Goal: Task Accomplishment & Management: Manage account settings

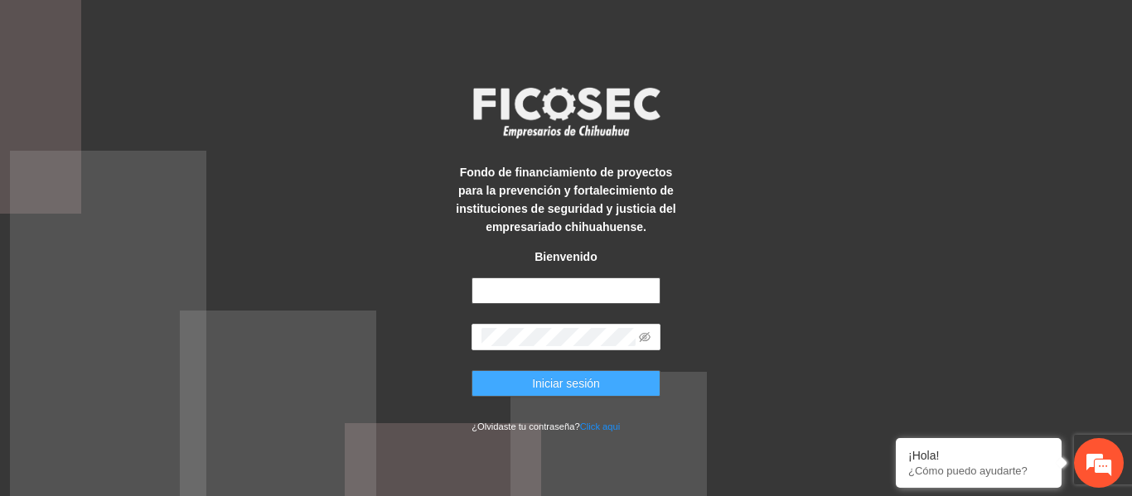
type input "**********"
click at [570, 391] on span "Iniciar sesión" at bounding box center [566, 384] width 68 height 18
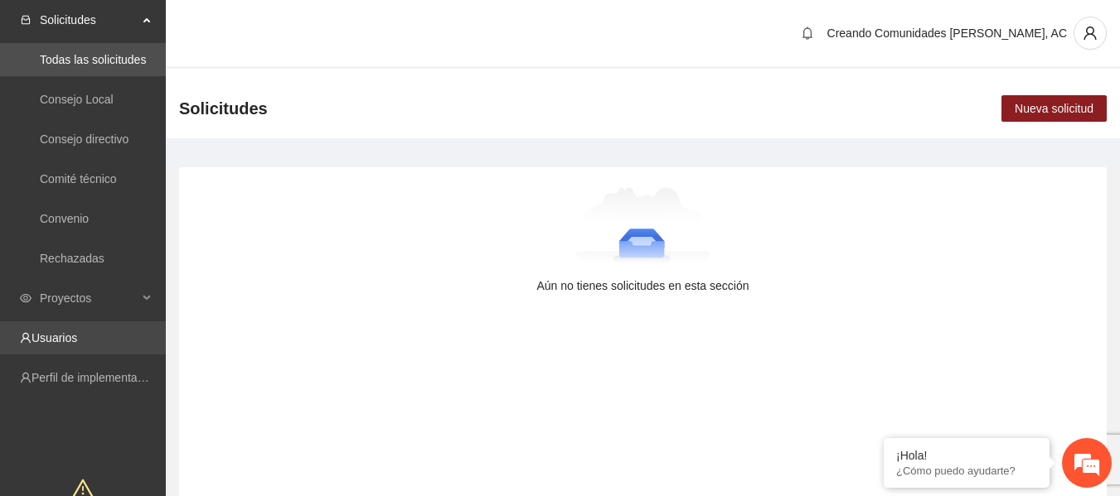
click at [63, 342] on link "Usuarios" at bounding box center [54, 337] width 46 height 13
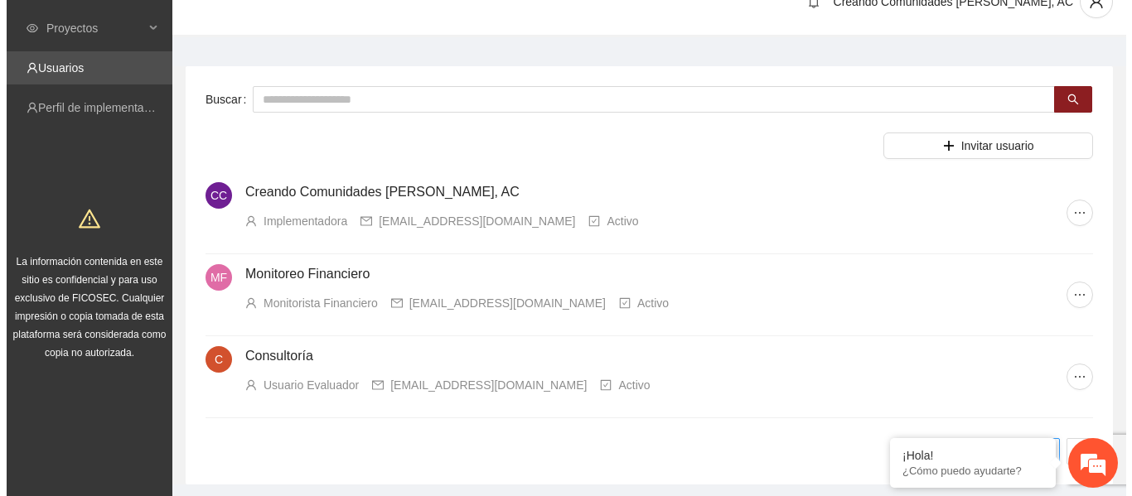
scroll to position [33, 0]
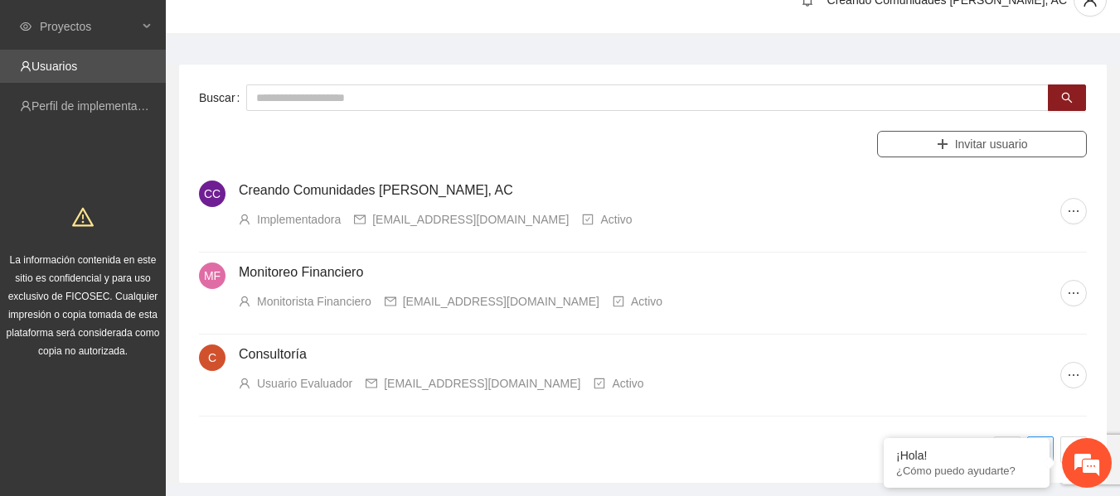
click at [1016, 143] on span "Invitar usuario" at bounding box center [991, 144] width 73 height 18
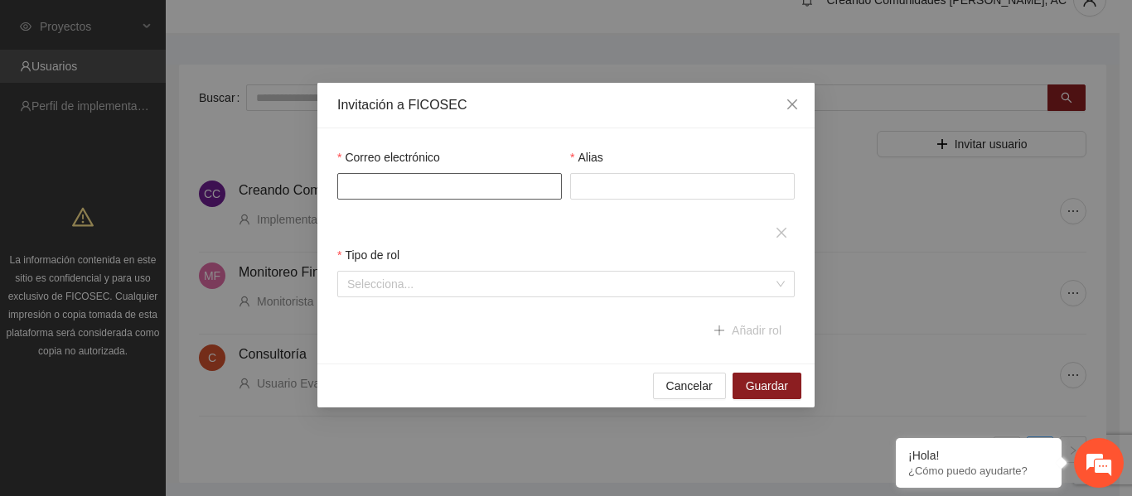
click at [445, 181] on input "Correo electrónico" at bounding box center [449, 186] width 225 height 27
paste input "**********"
type input "**********"
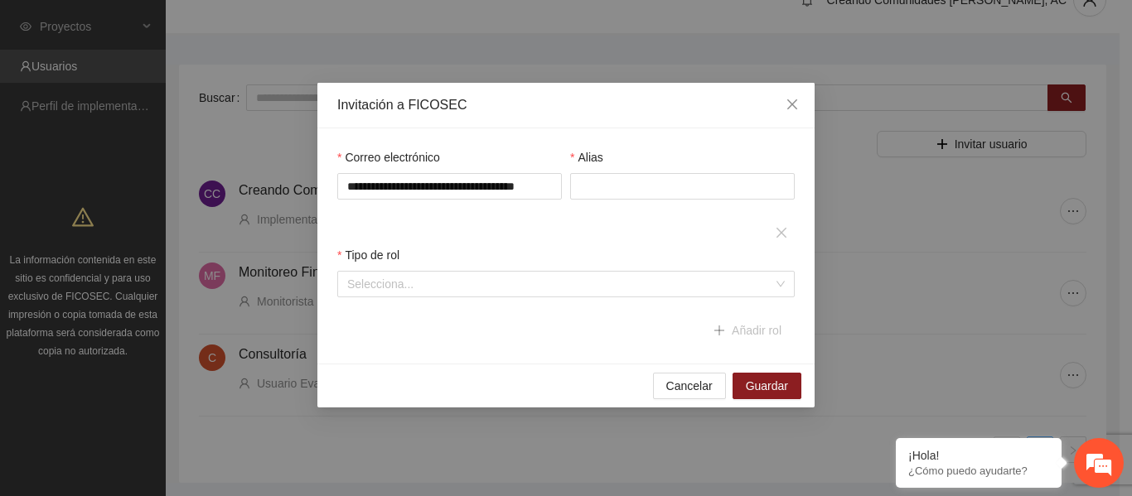
click at [617, 171] on div "Alias" at bounding box center [682, 160] width 225 height 25
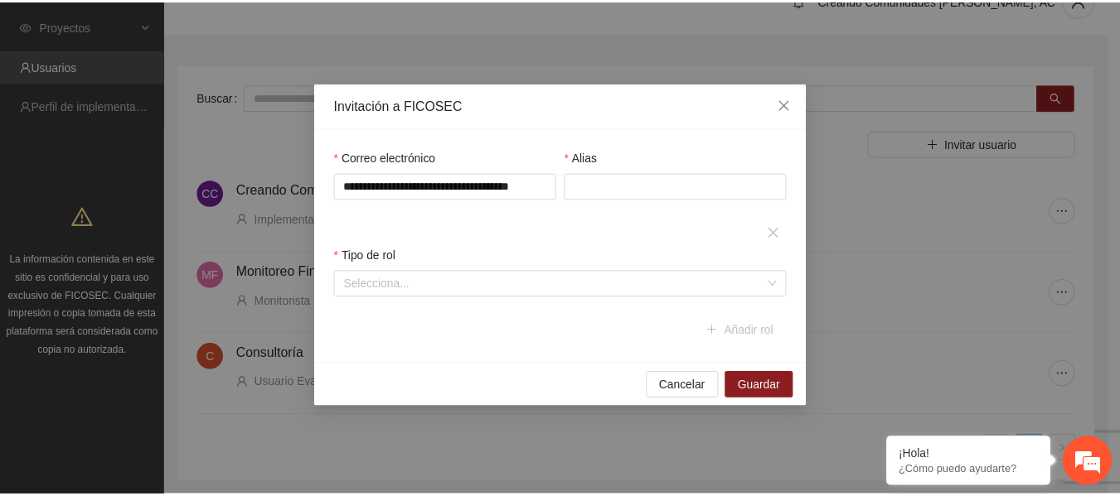
scroll to position [0, 0]
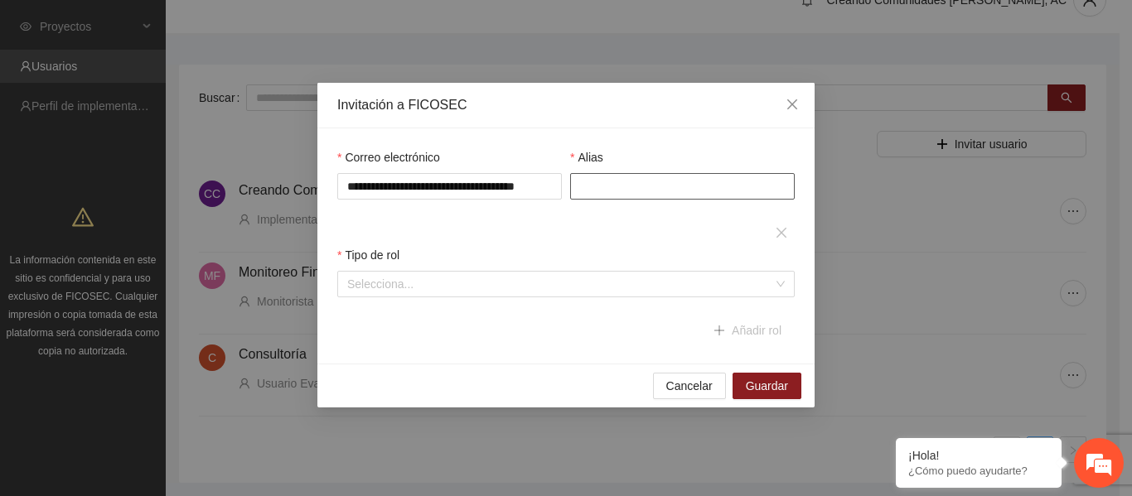
click at [613, 175] on input "Alias" at bounding box center [682, 186] width 225 height 27
type input "*"
type input "**********"
click at [491, 284] on input "search" at bounding box center [560, 284] width 426 height 25
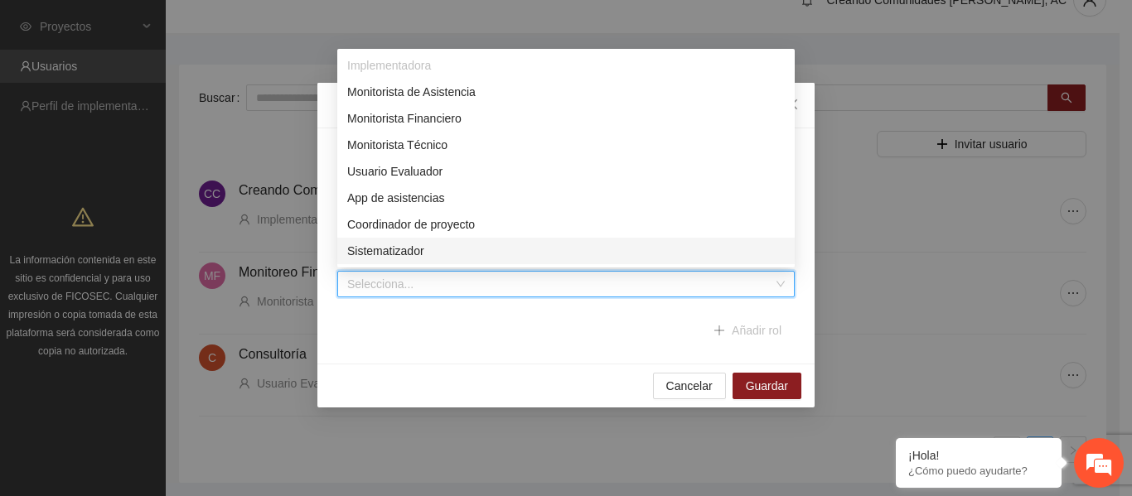
click at [414, 248] on div "Sistematizador" at bounding box center [566, 251] width 438 height 18
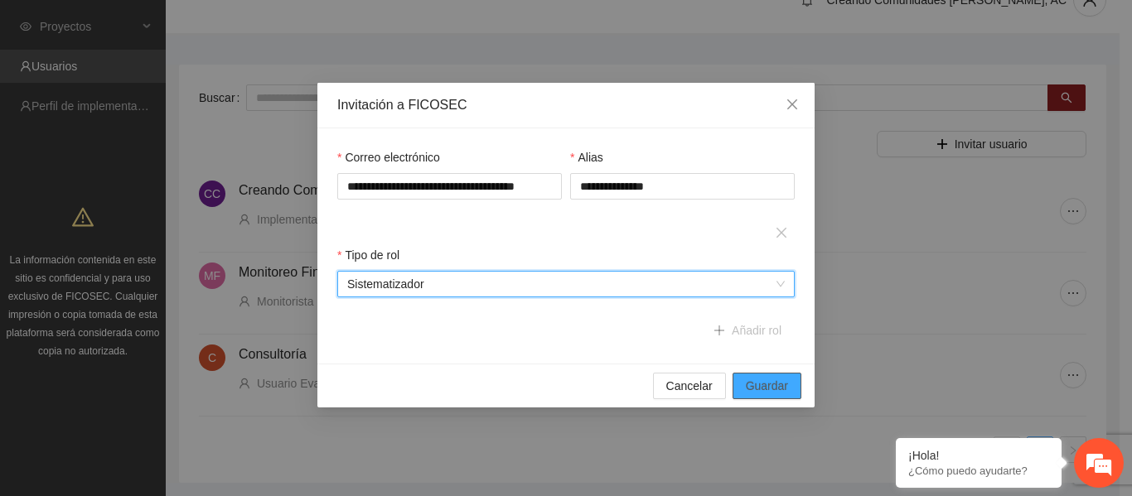
click at [771, 387] on span "Guardar" at bounding box center [767, 386] width 42 height 18
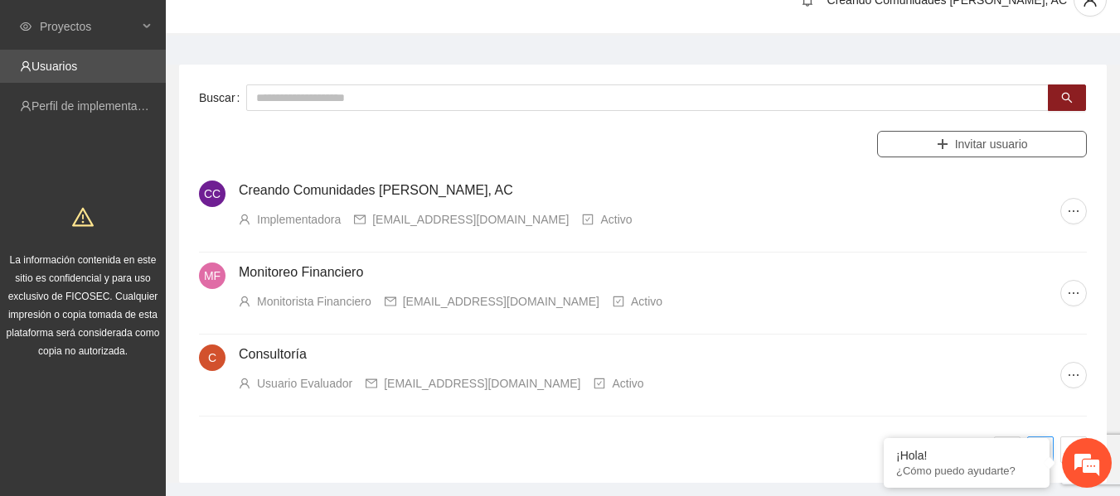
scroll to position [83, 0]
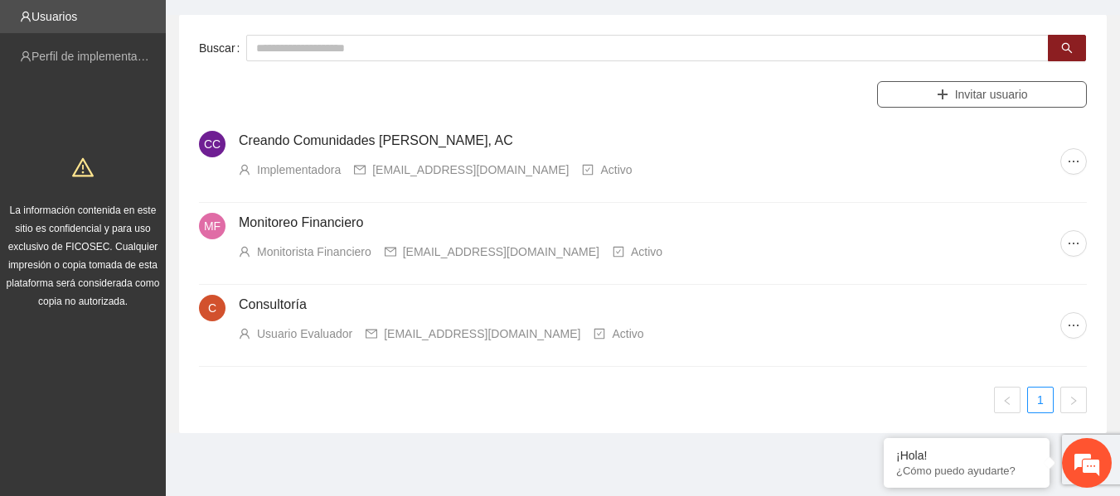
click at [978, 91] on span "Invitar usuario" at bounding box center [991, 94] width 73 height 18
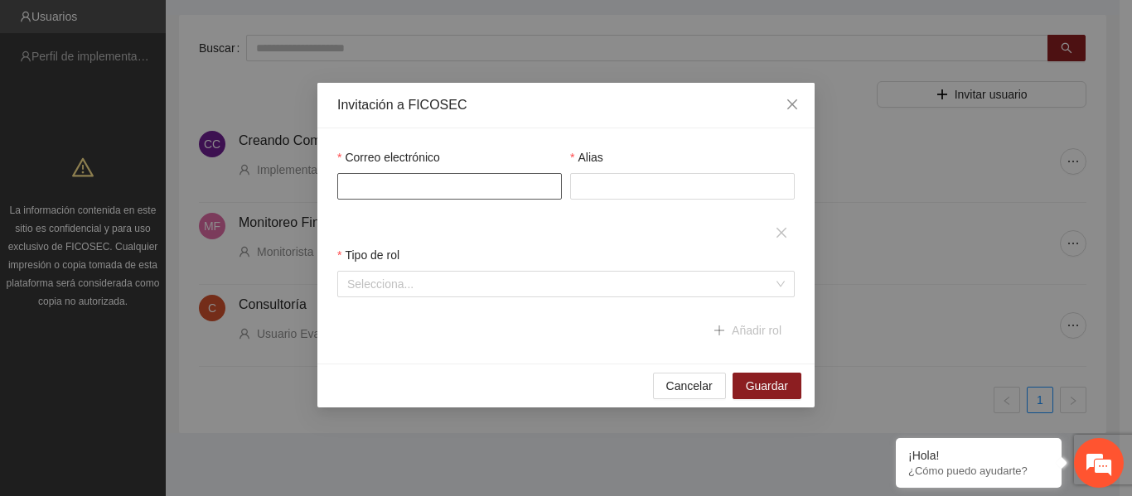
click at [441, 196] on input "Correo electrónico" at bounding box center [449, 186] width 225 height 27
type input "**********"
click at [592, 191] on input "Alias" at bounding box center [682, 186] width 225 height 27
type input "**********"
click at [510, 282] on input "search" at bounding box center [560, 284] width 426 height 25
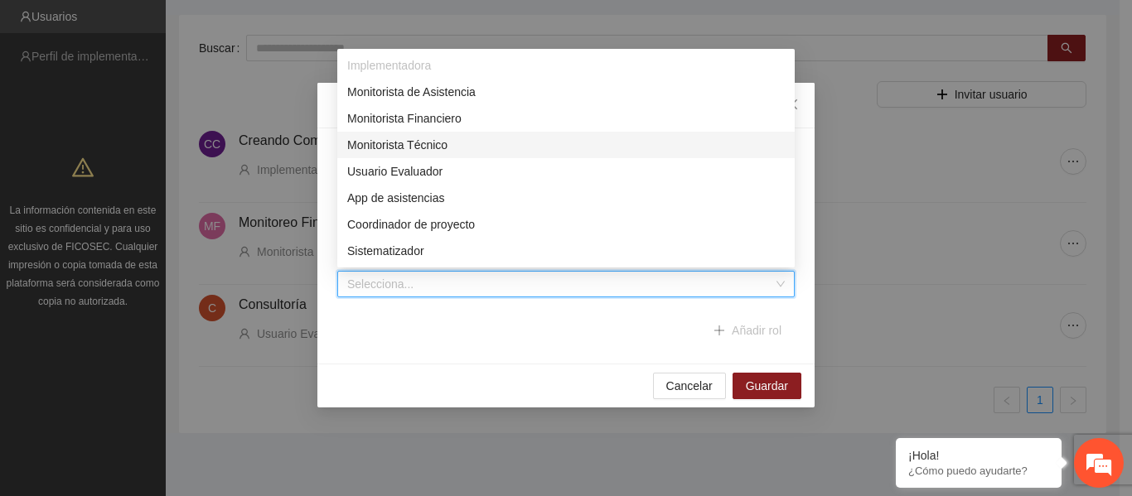
click at [422, 148] on div "Monitorista Técnico" at bounding box center [566, 145] width 438 height 18
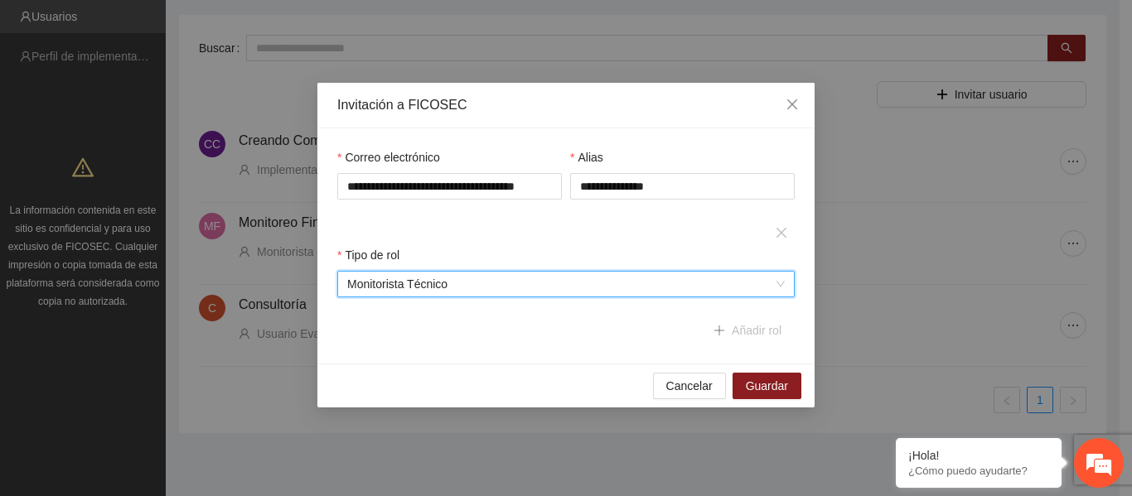
click at [476, 322] on div "**********" at bounding box center [566, 246] width 466 height 196
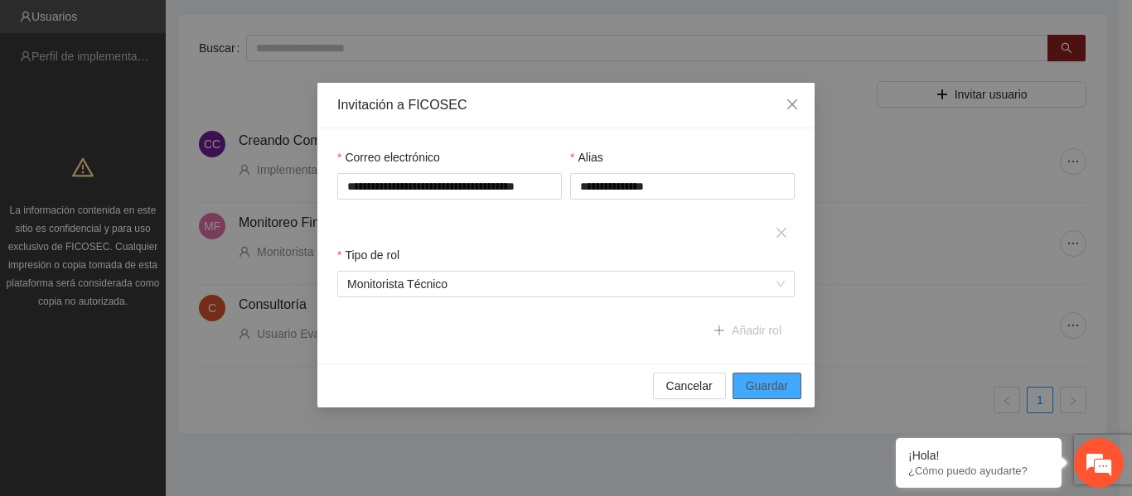
click at [764, 376] on button "Guardar" at bounding box center [767, 386] width 69 height 27
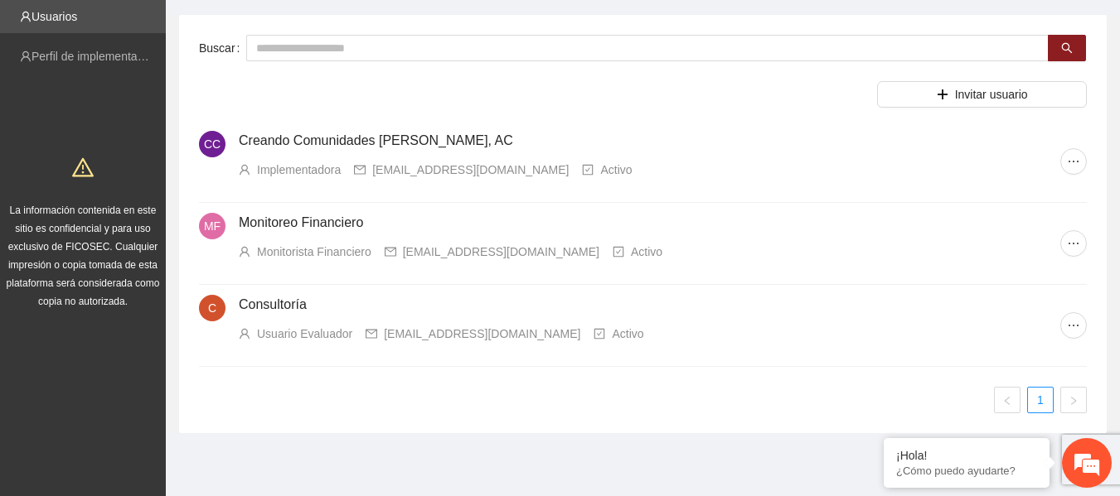
click at [198, 394] on div "CC Creando Comunidades [PERSON_NAME], AC Implementadora [EMAIL_ADDRESS][DOMAIN_…" at bounding box center [643, 261] width 904 height 306
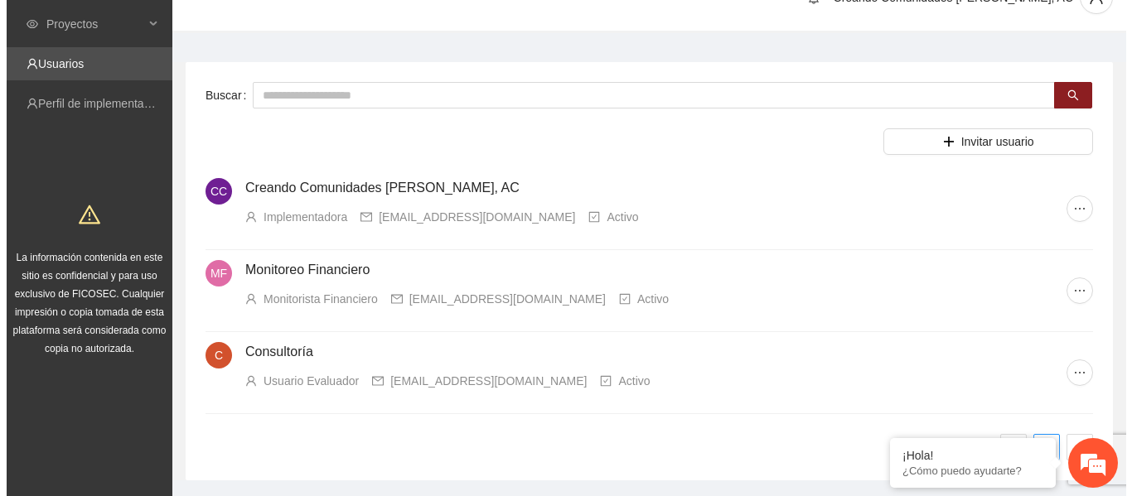
scroll to position [35, 0]
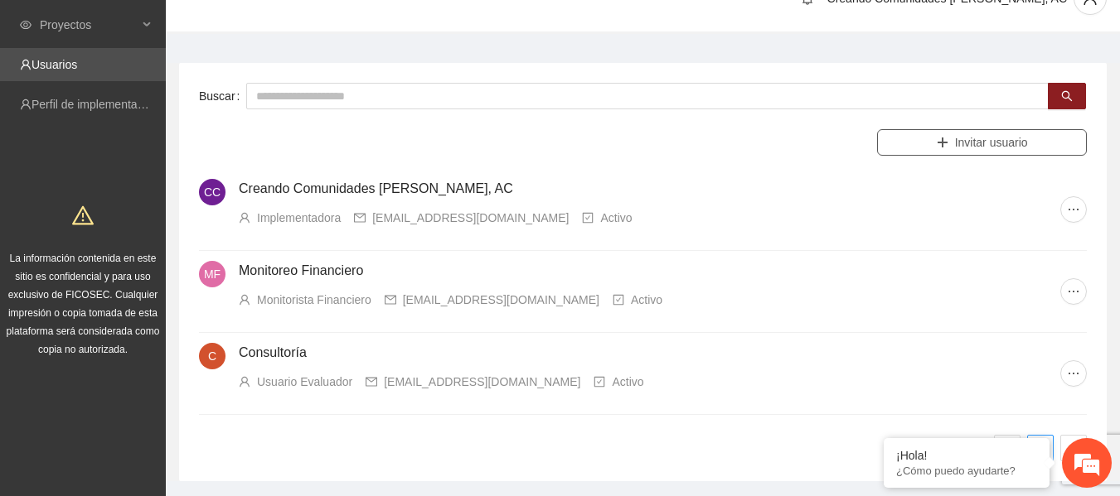
click at [1007, 142] on span "Invitar usuario" at bounding box center [991, 142] width 73 height 18
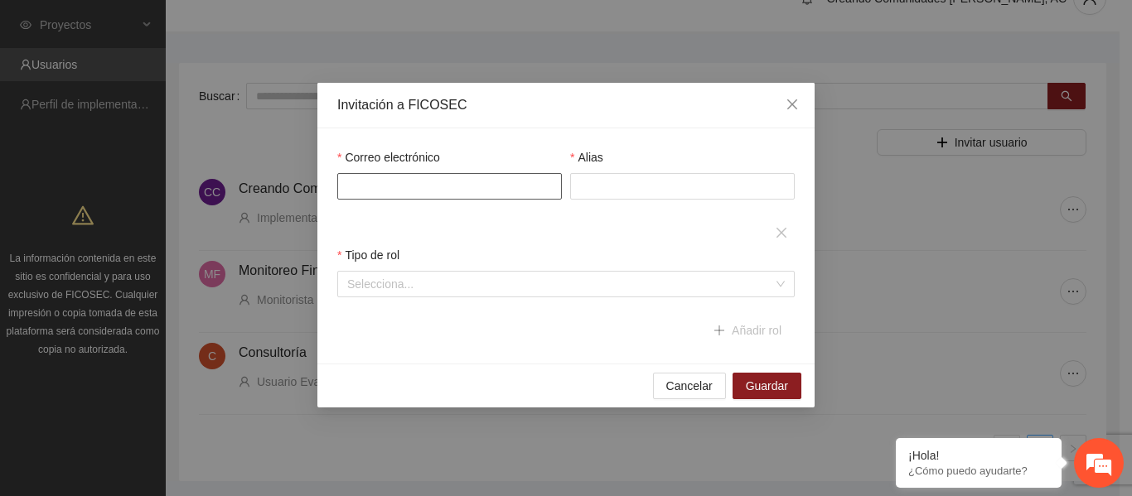
click at [419, 183] on input "Correo electrónico" at bounding box center [449, 186] width 225 height 27
paste input "**********"
click at [419, 183] on input "Correo electrónico" at bounding box center [449, 186] width 225 height 27
type input "**********"
click at [485, 198] on input "**********" at bounding box center [449, 186] width 225 height 27
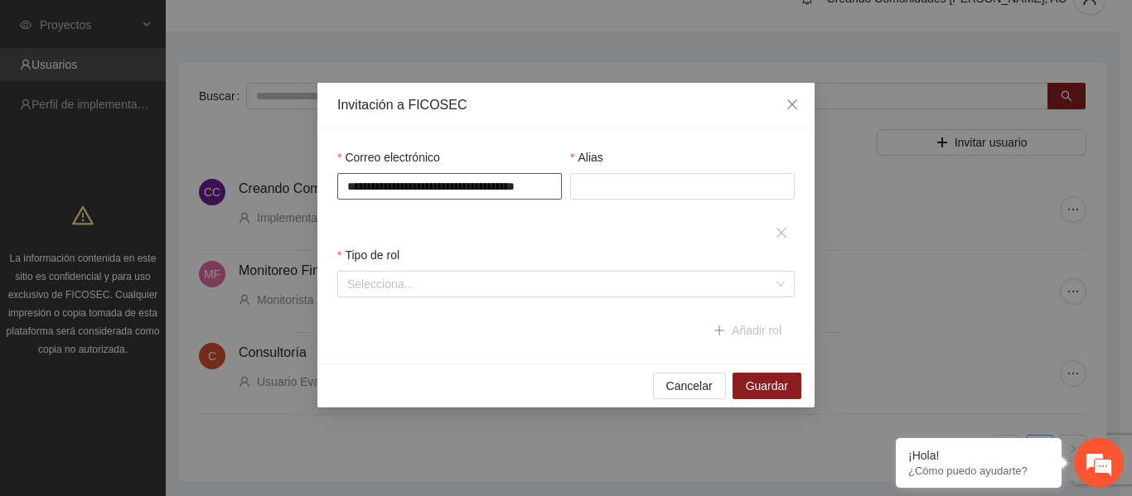
click at [351, 184] on input "**********" at bounding box center [449, 186] width 225 height 27
click at [599, 198] on input "Alias" at bounding box center [682, 186] width 225 height 27
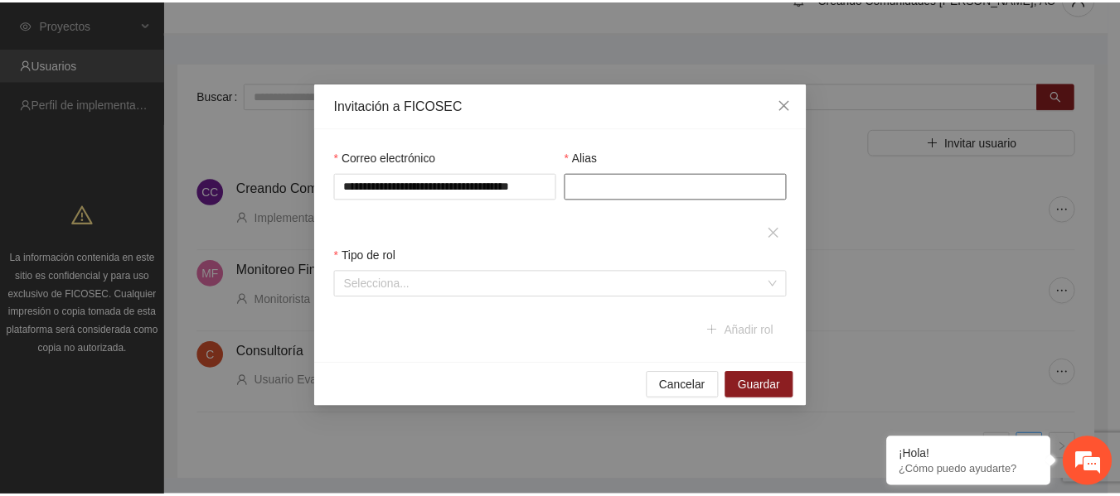
scroll to position [0, 0]
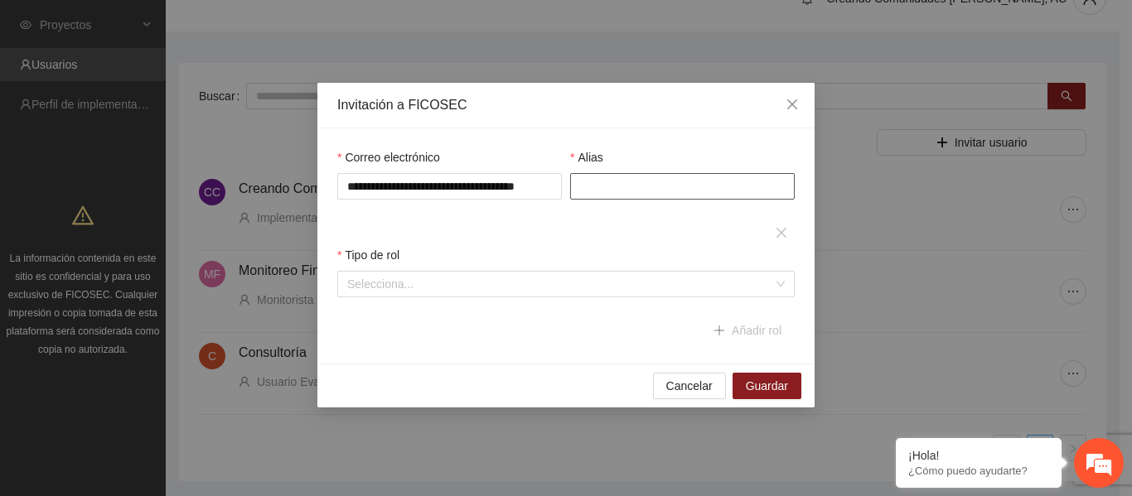
type input "*"
type input "**********"
click at [538, 283] on input "search" at bounding box center [560, 284] width 426 height 25
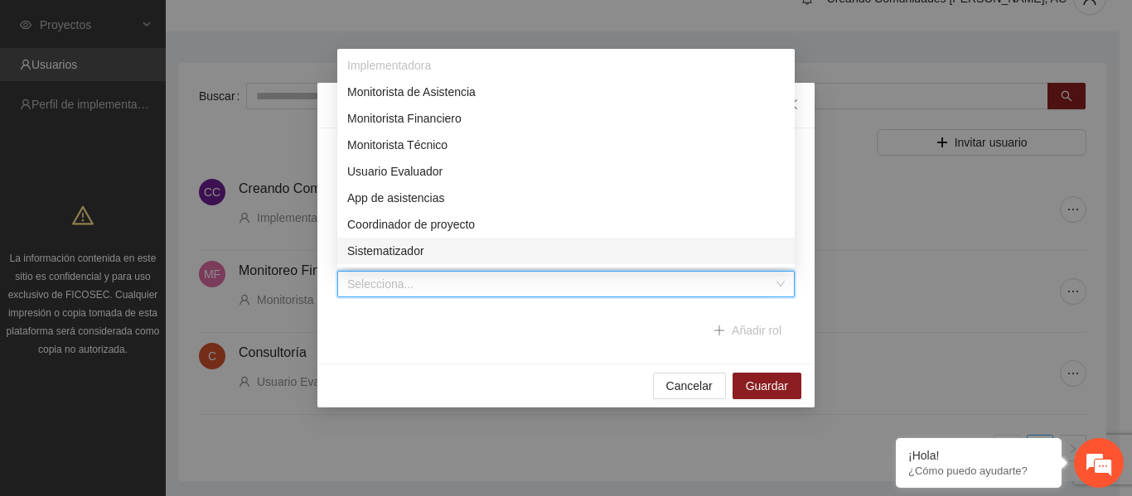
click at [491, 251] on div "Sistematizador" at bounding box center [566, 251] width 438 height 18
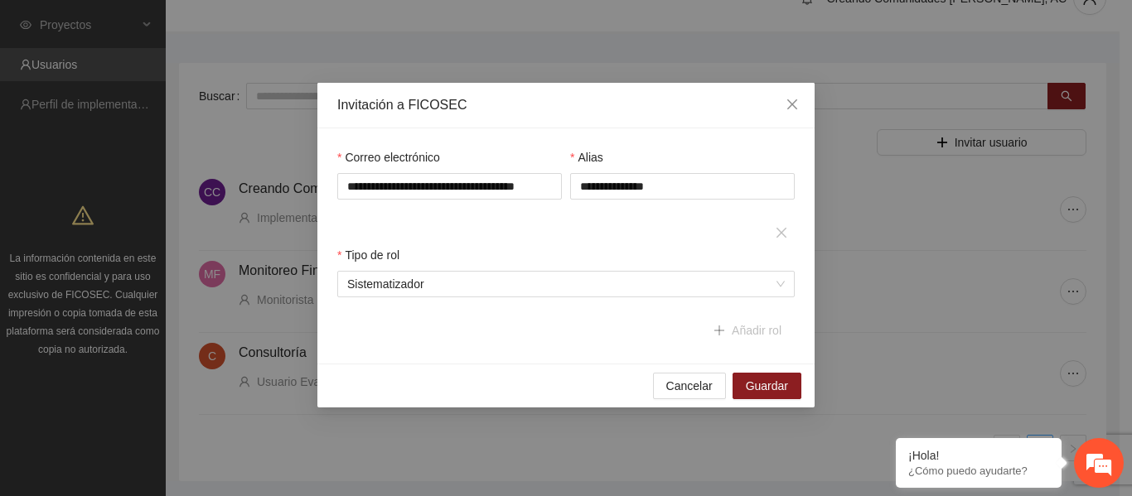
click at [497, 329] on div "**********" at bounding box center [566, 246] width 466 height 196
click at [767, 379] on span "Guardar" at bounding box center [767, 386] width 42 height 18
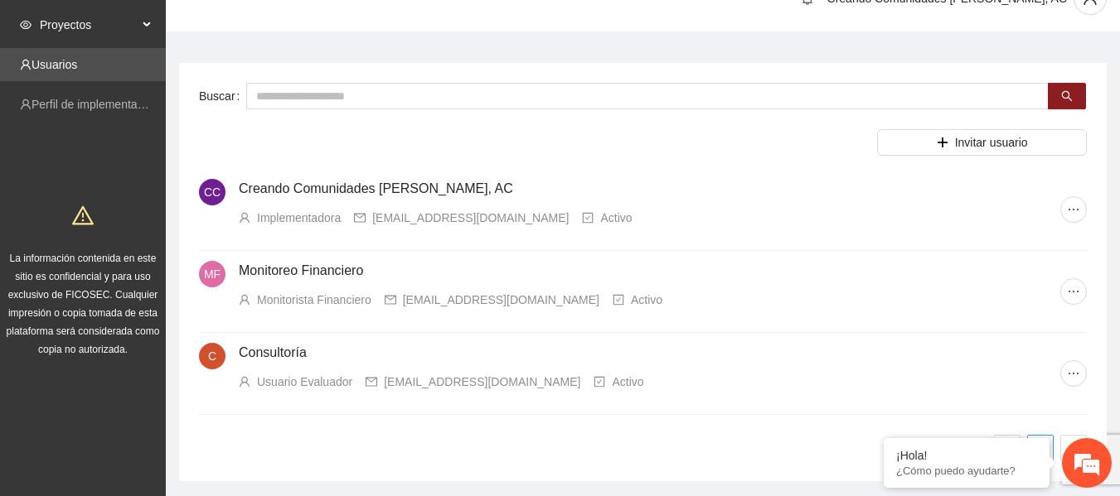
click at [78, 36] on span "Proyectos" at bounding box center [89, 24] width 98 height 33
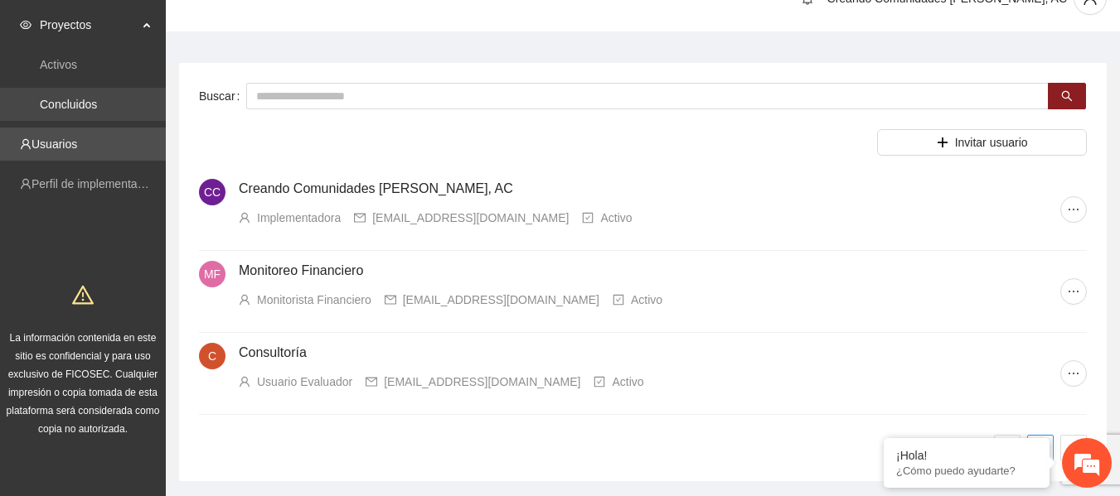
click at [63, 98] on link "Concluidos" at bounding box center [68, 104] width 57 height 13
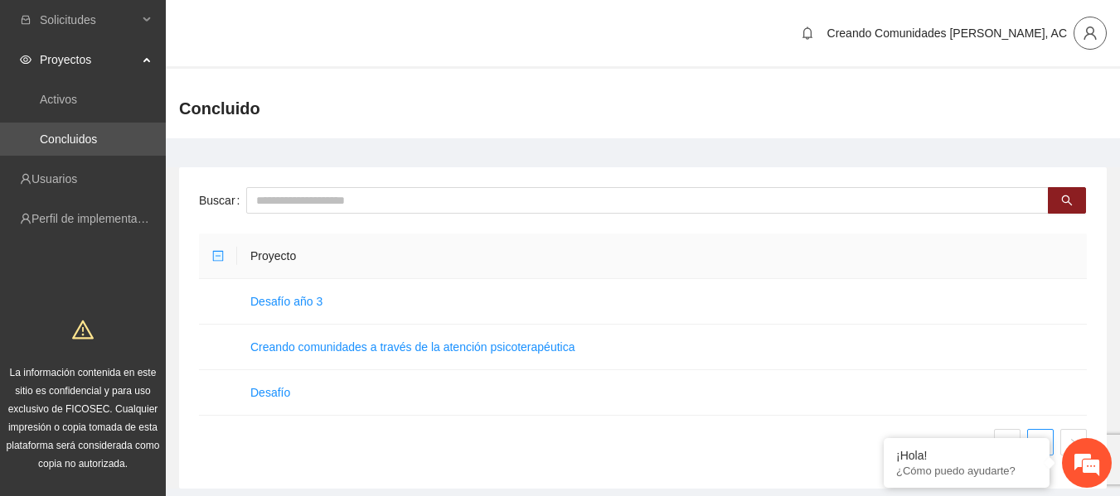
click at [1081, 22] on button "button" at bounding box center [1089, 33] width 33 height 33
click at [916, 28] on span "Creando Comunidades [PERSON_NAME], AC" at bounding box center [946, 33] width 239 height 13
click at [59, 185] on link "Usuarios" at bounding box center [54, 178] width 46 height 13
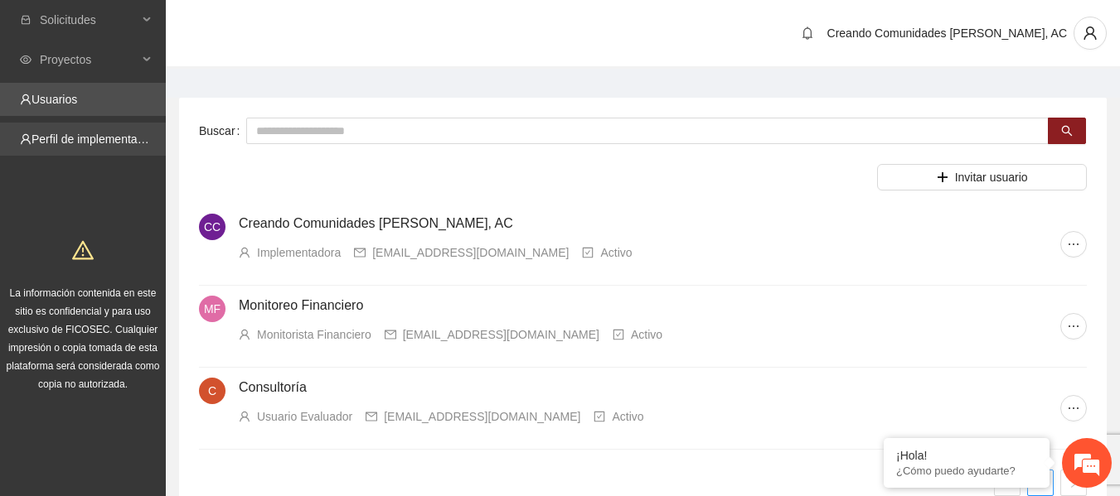
click at [82, 146] on link "Perfil de implementadora" at bounding box center [95, 139] width 129 height 13
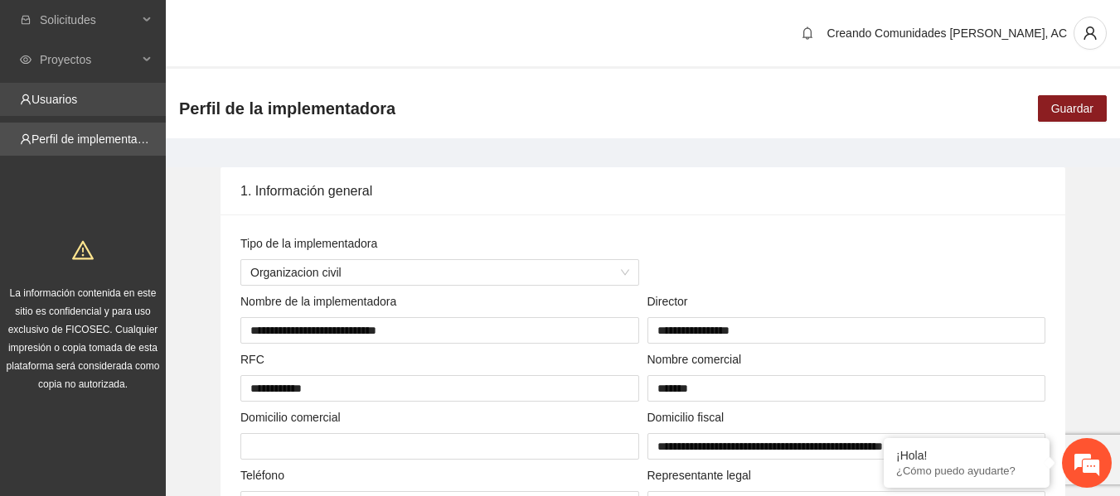
click at [77, 100] on link "Usuarios" at bounding box center [54, 99] width 46 height 13
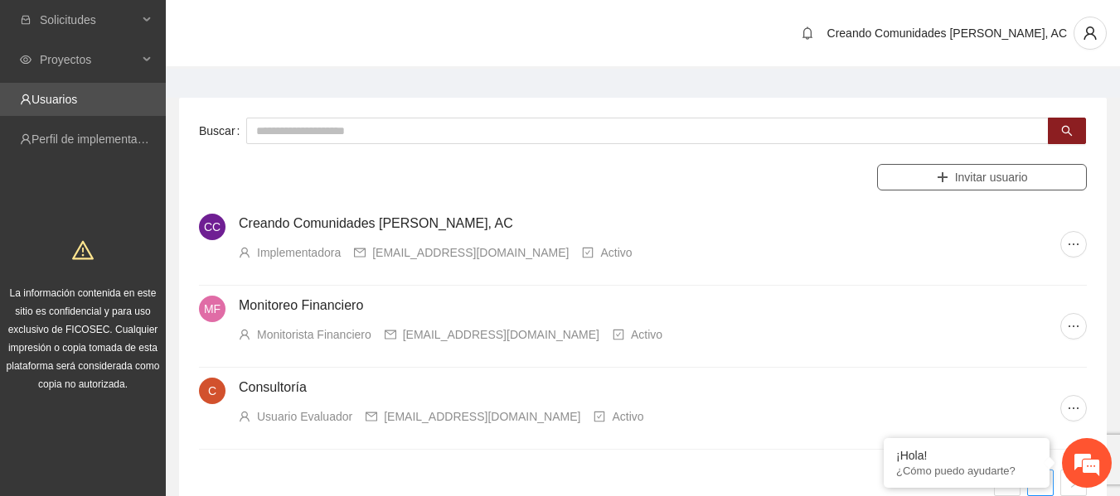
click at [1012, 177] on span "Invitar usuario" at bounding box center [991, 177] width 73 height 18
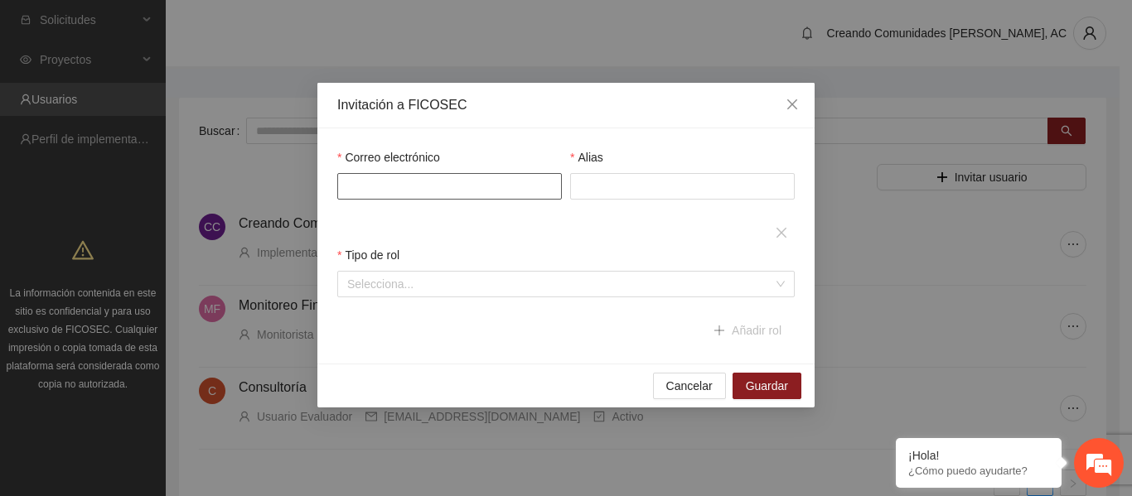
click at [507, 177] on input "Correo electrónico" at bounding box center [449, 186] width 225 height 27
type input "**********"
click at [604, 196] on input "Alias" at bounding box center [682, 186] width 225 height 27
type input "**********"
click at [529, 279] on input "search" at bounding box center [560, 284] width 426 height 25
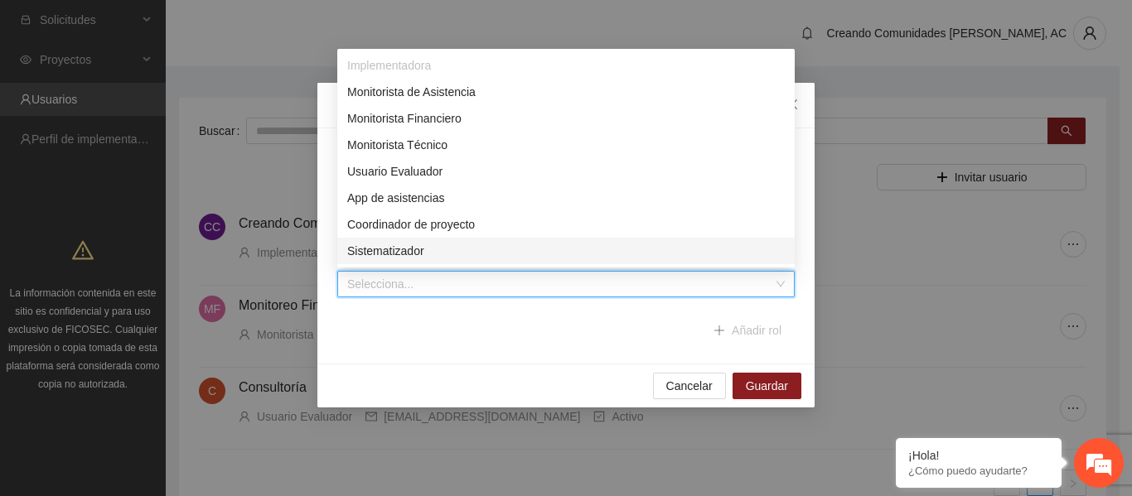
click at [423, 243] on div "Sistematizador" at bounding box center [566, 251] width 438 height 18
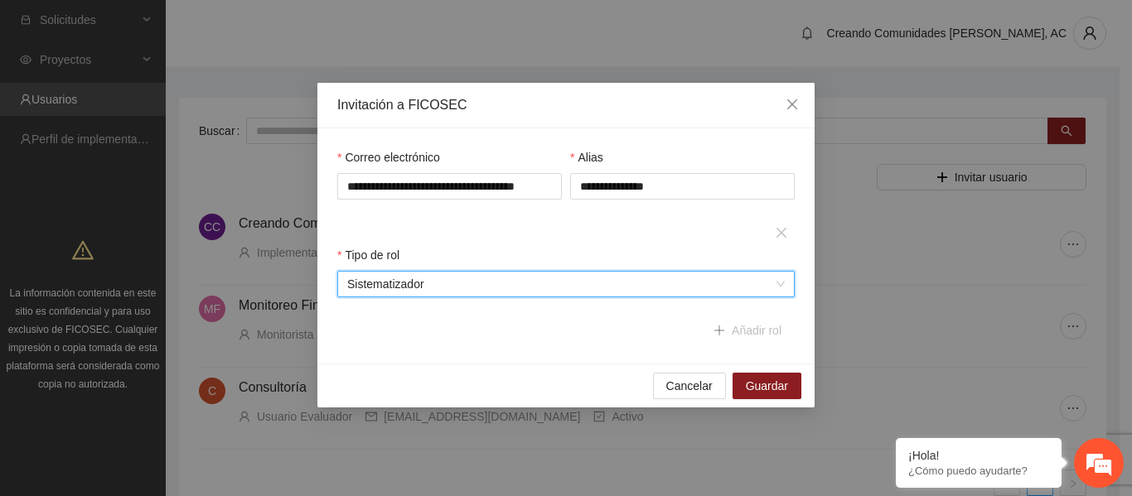
click at [663, 316] on div "Tipo de rol Sistematizador Sistematizador" at bounding box center [566, 281] width 466 height 71
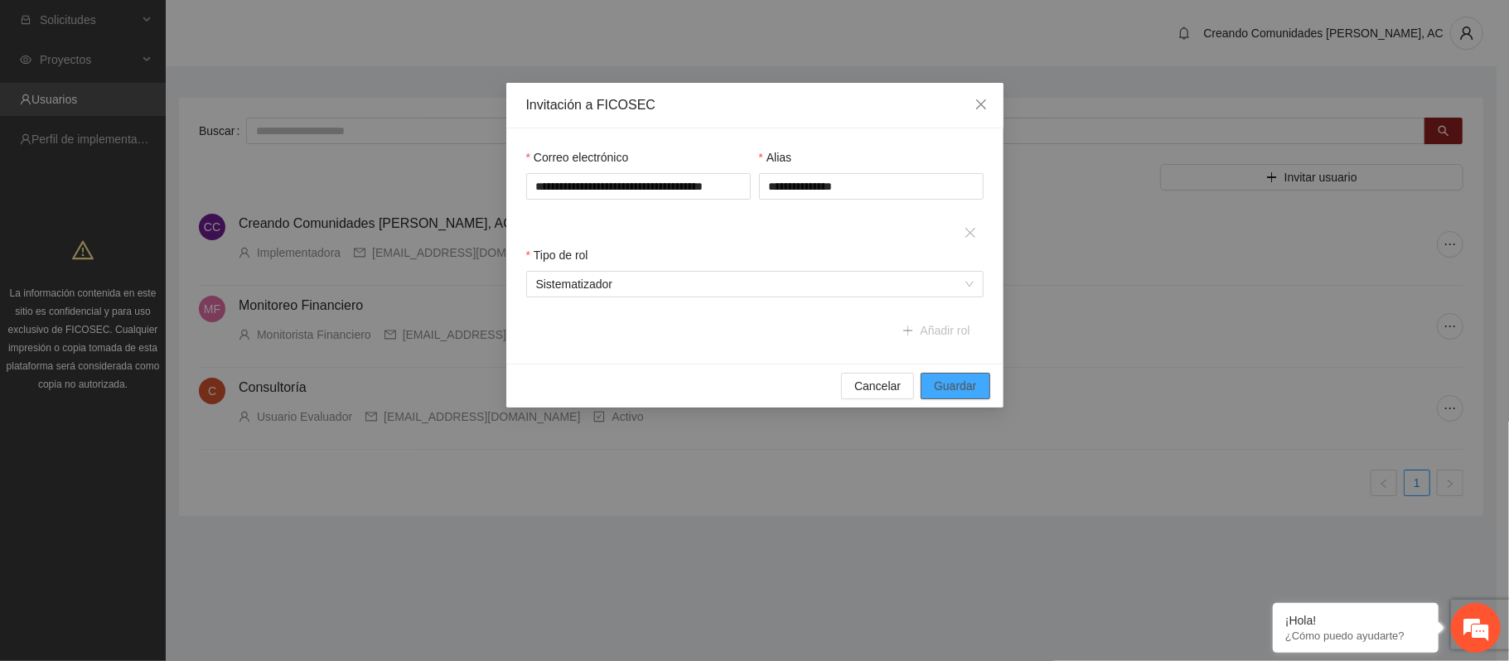
drag, startPoint x: 1088, startPoint y: 1, endPoint x: 971, endPoint y: 392, distance: 408.2
click at [971, 392] on span "Guardar" at bounding box center [955, 386] width 42 height 18
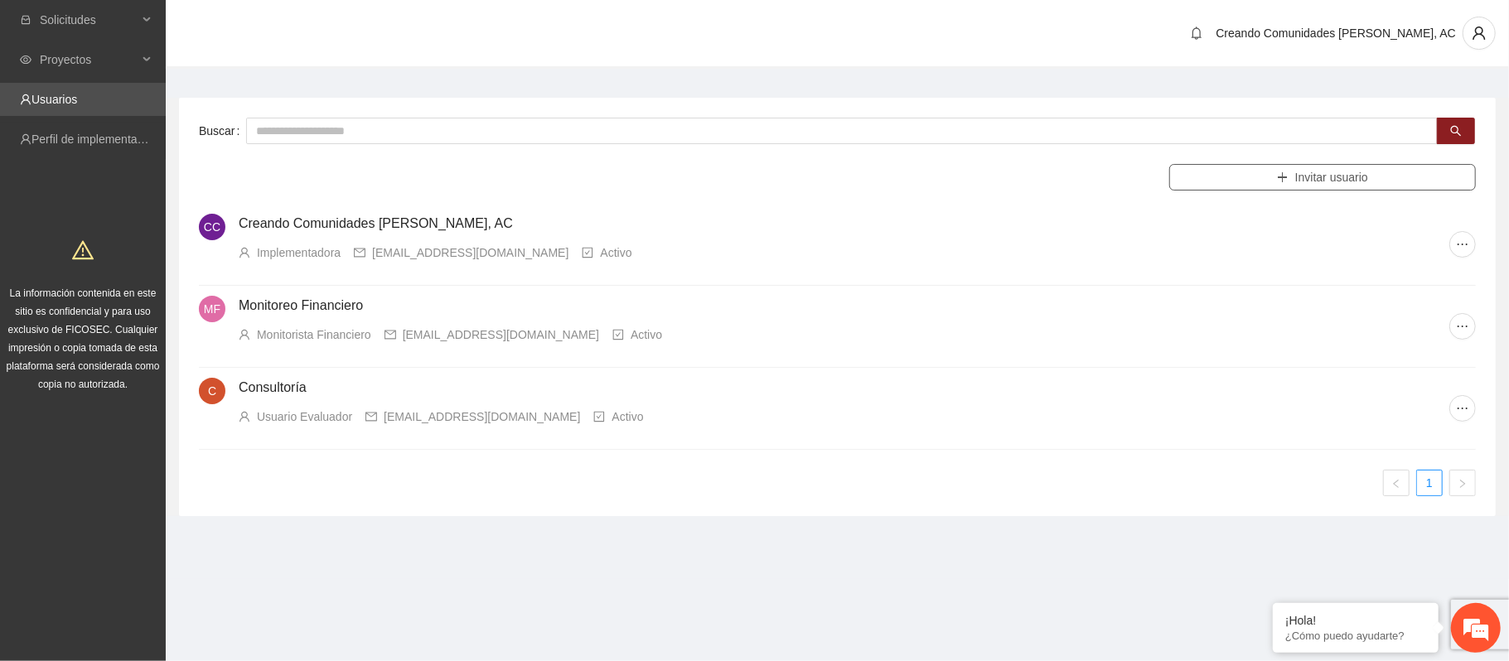
click at [1131, 177] on button "Invitar usuario" at bounding box center [1322, 177] width 307 height 27
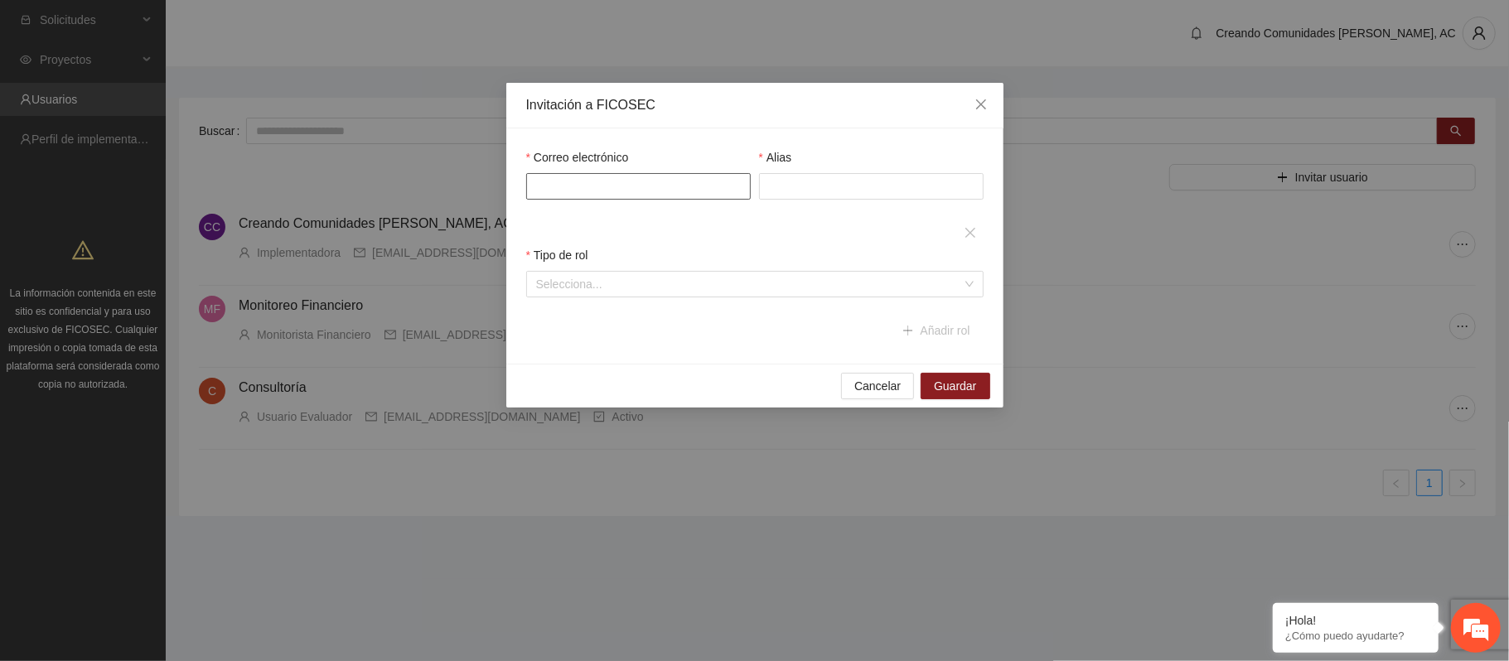
click at [628, 183] on input "Correo electrónico" at bounding box center [638, 186] width 225 height 27
type input "**********"
click at [797, 202] on div "Alias" at bounding box center [871, 183] width 233 height 71
click at [792, 183] on input "Alias" at bounding box center [871, 186] width 225 height 27
click at [989, 100] on span "Close" at bounding box center [981, 105] width 45 height 45
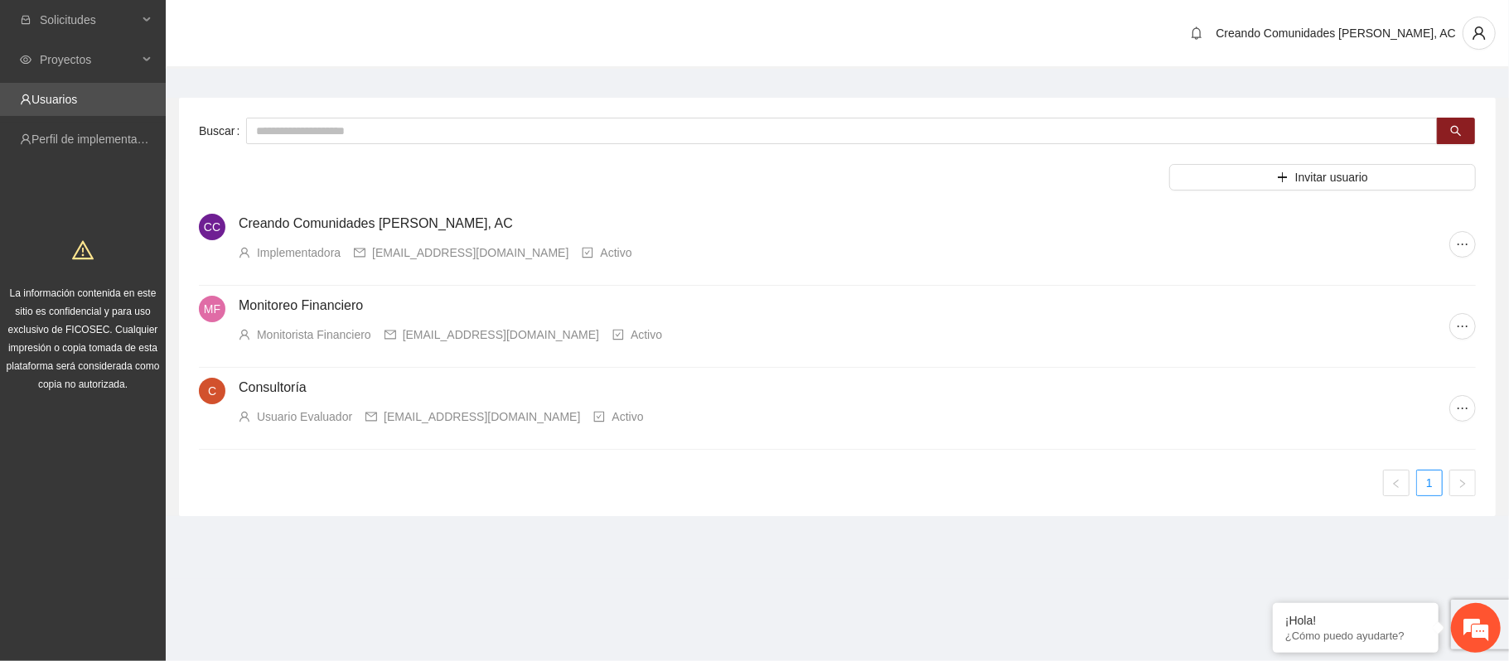
click at [743, 496] on main "Buscar Invitar usuario CC Creando Comunidades [PERSON_NAME], AC Implementadora …" at bounding box center [837, 301] width 1343 height 464
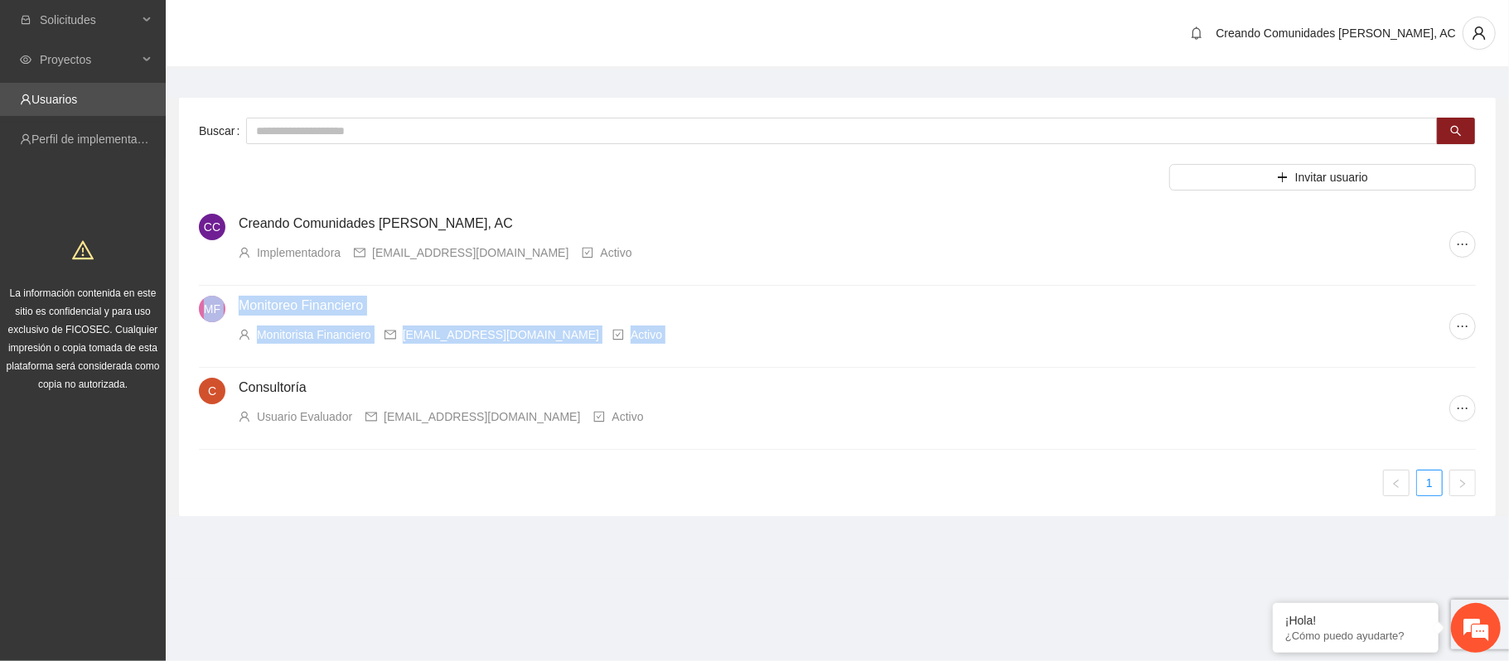
drag, startPoint x: 1508, startPoint y: 363, endPoint x: 1508, endPoint y: 268, distance: 94.5
click at [1131, 268] on div "Buscar Invitar usuario CC Creando Comunidades [PERSON_NAME], AC Implementadora …" at bounding box center [837, 307] width 1343 height 418
click at [1131, 176] on button "Invitar usuario" at bounding box center [1322, 177] width 307 height 27
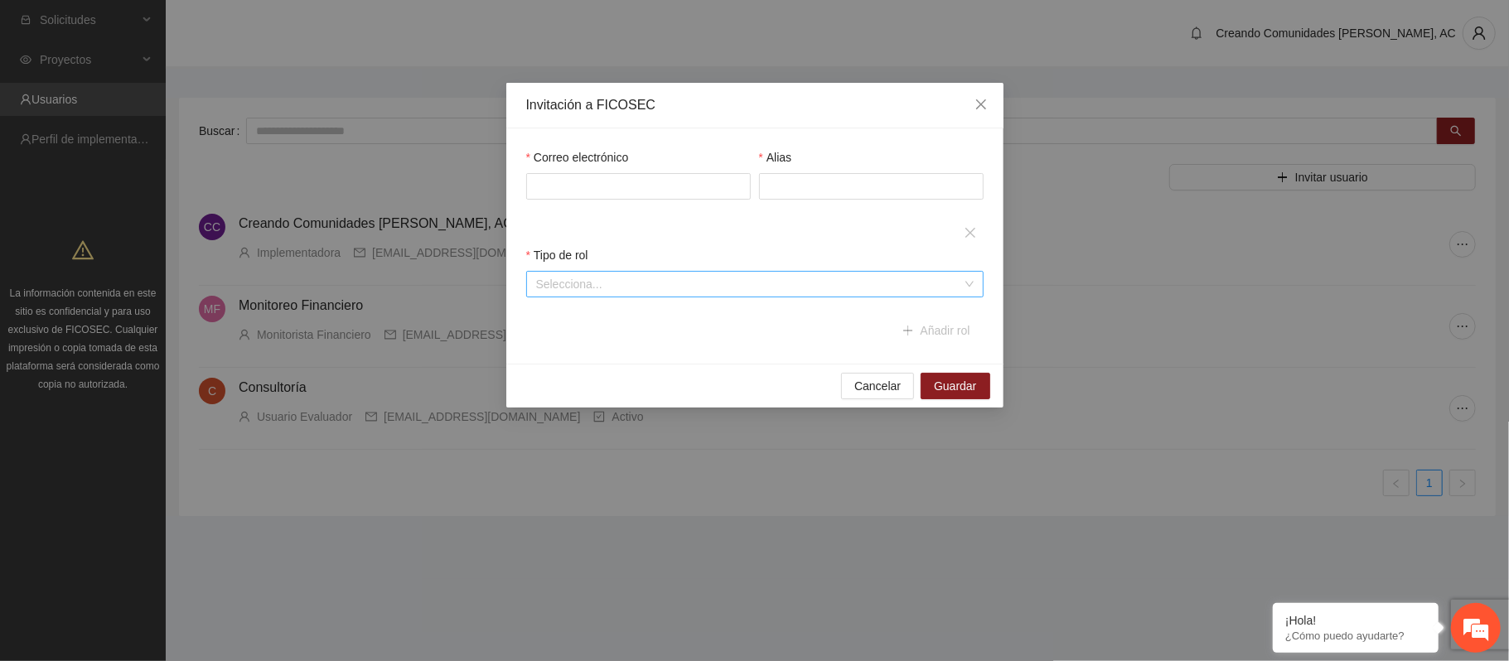
click at [729, 283] on input "search" at bounding box center [749, 284] width 426 height 25
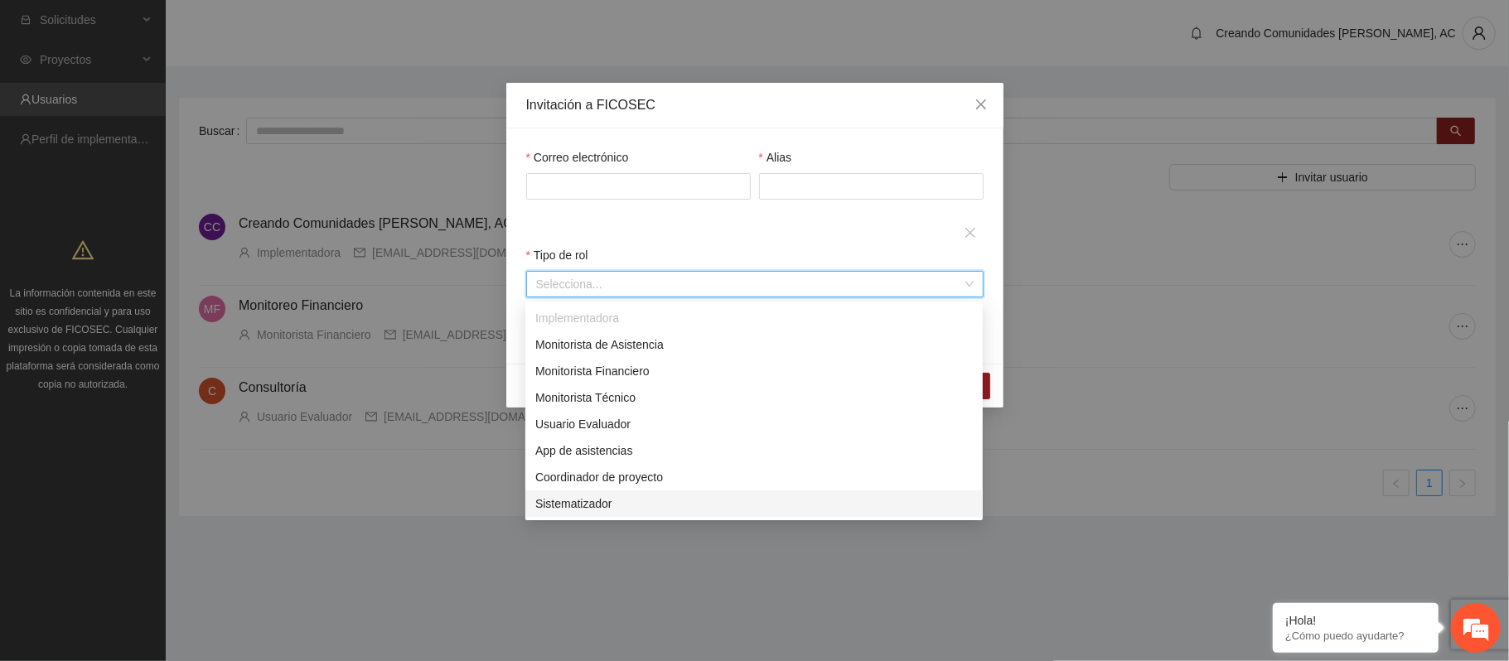
click at [622, 496] on div "Sistematizador" at bounding box center [754, 504] width 438 height 18
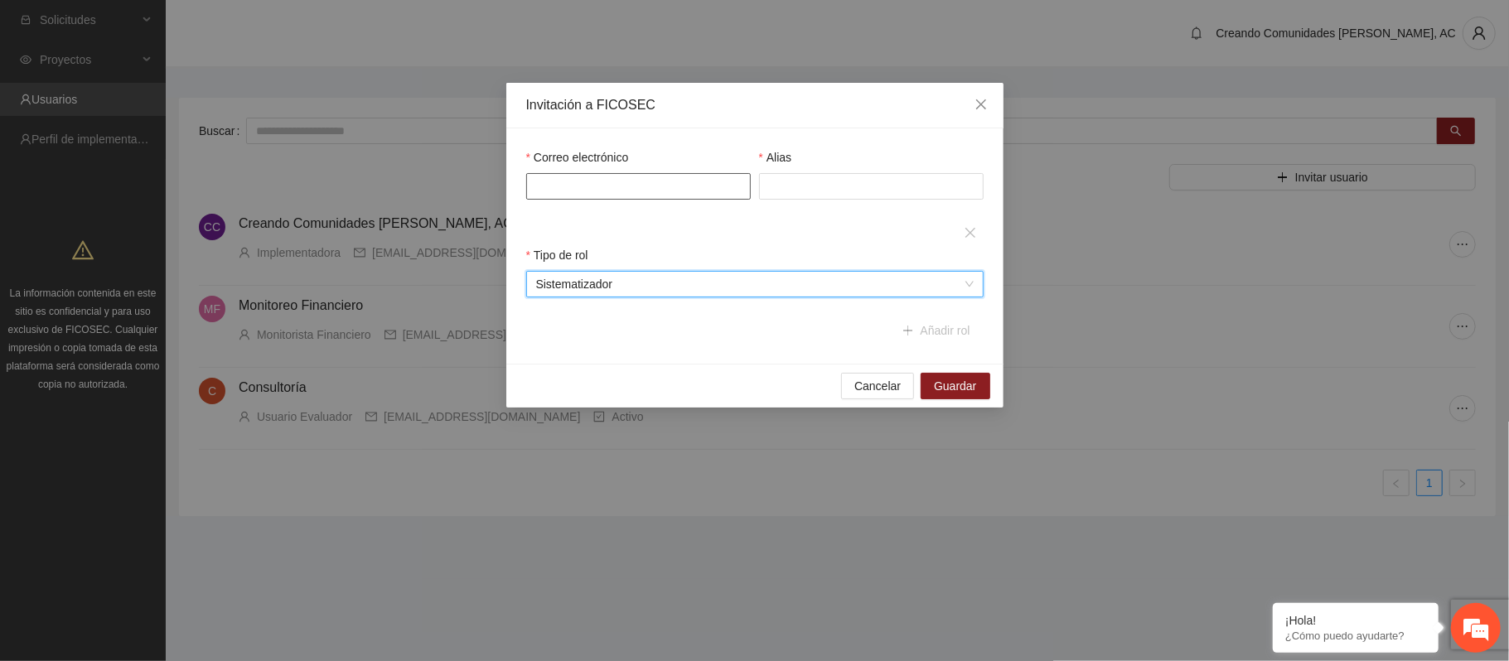
click at [603, 194] on input "Correo electrónico" at bounding box center [638, 186] width 225 height 27
paste input "**********"
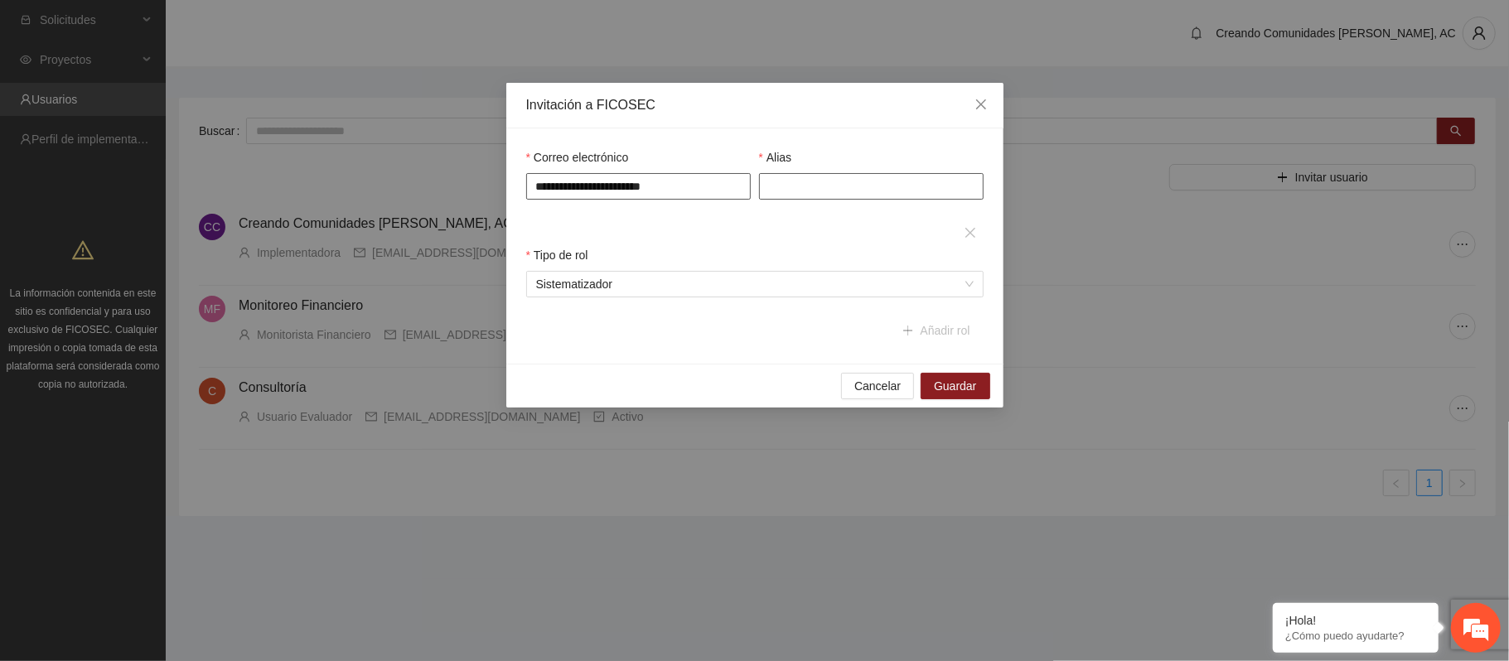
type input "**********"
click at [792, 186] on input "Alias" at bounding box center [871, 186] width 225 height 27
type input "**********"
click at [955, 395] on span "Guardar" at bounding box center [955, 386] width 42 height 18
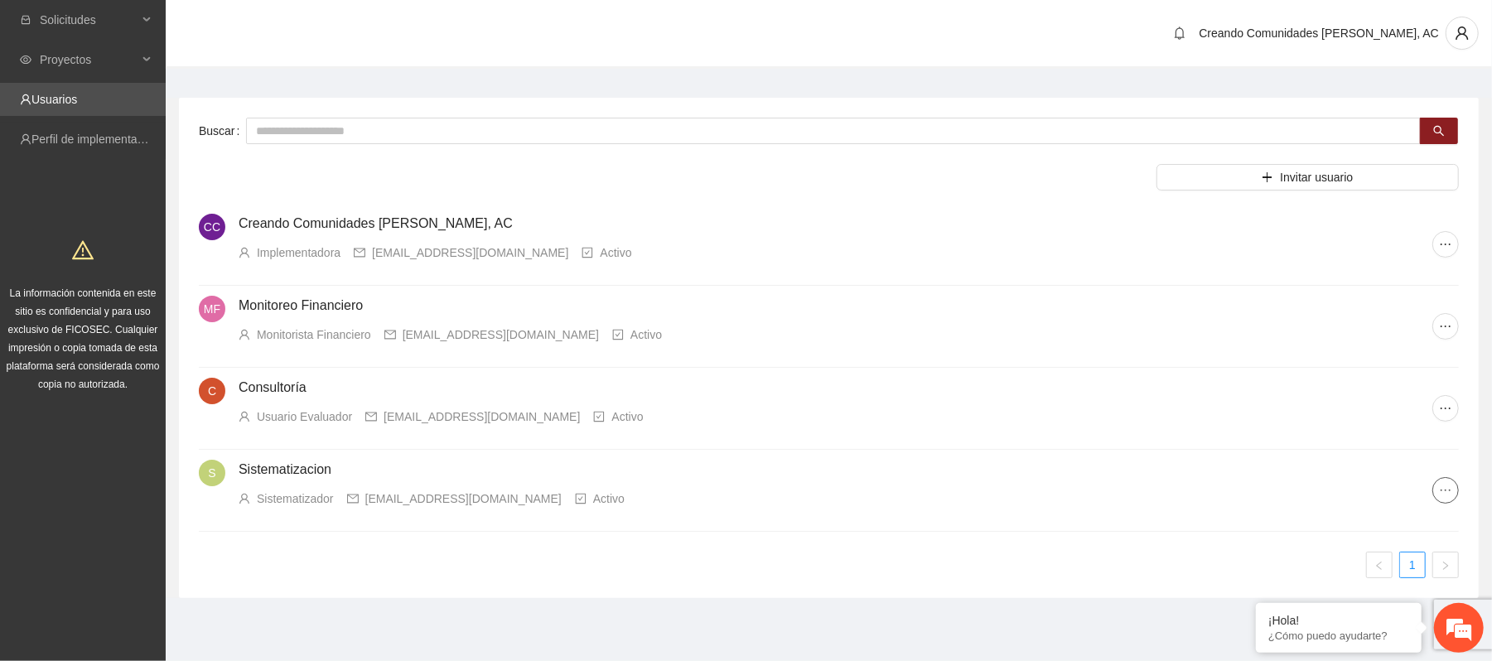
click at [1131, 496] on button "button" at bounding box center [1446, 490] width 27 height 27
click at [1131, 496] on span "Recuperar contraseña" at bounding box center [1396, 551] width 115 height 18
click at [1131, 496] on div "CC Creando Comunidades [PERSON_NAME], AC Implementadora [EMAIL_ADDRESS][DOMAIN_…" at bounding box center [829, 391] width 1260 height 375
click at [1131, 171] on span "Invitar usuario" at bounding box center [1316, 177] width 73 height 18
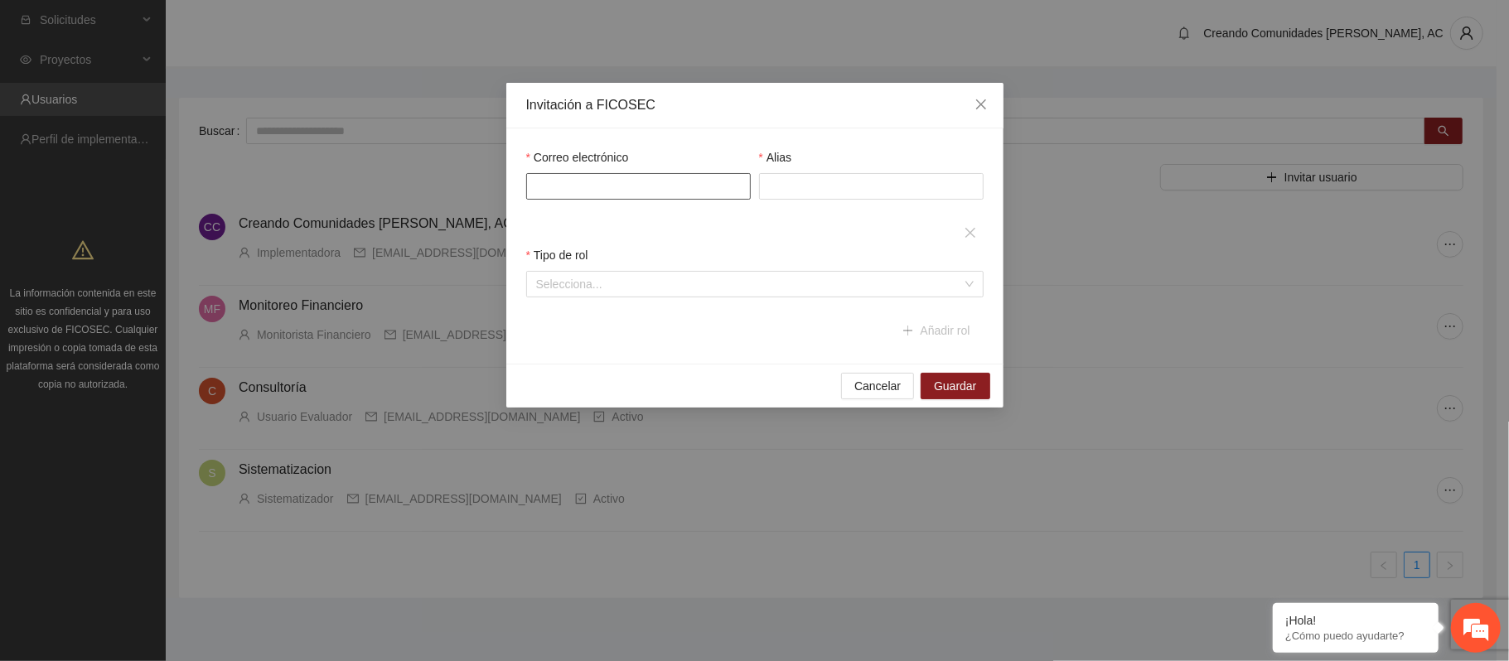
click at [638, 181] on input "Correo electrónico" at bounding box center [638, 186] width 225 height 27
paste input "**********"
drag, startPoint x: 638, startPoint y: 181, endPoint x: 676, endPoint y: 189, distance: 39.0
click at [638, 181] on input "**********" at bounding box center [638, 186] width 225 height 27
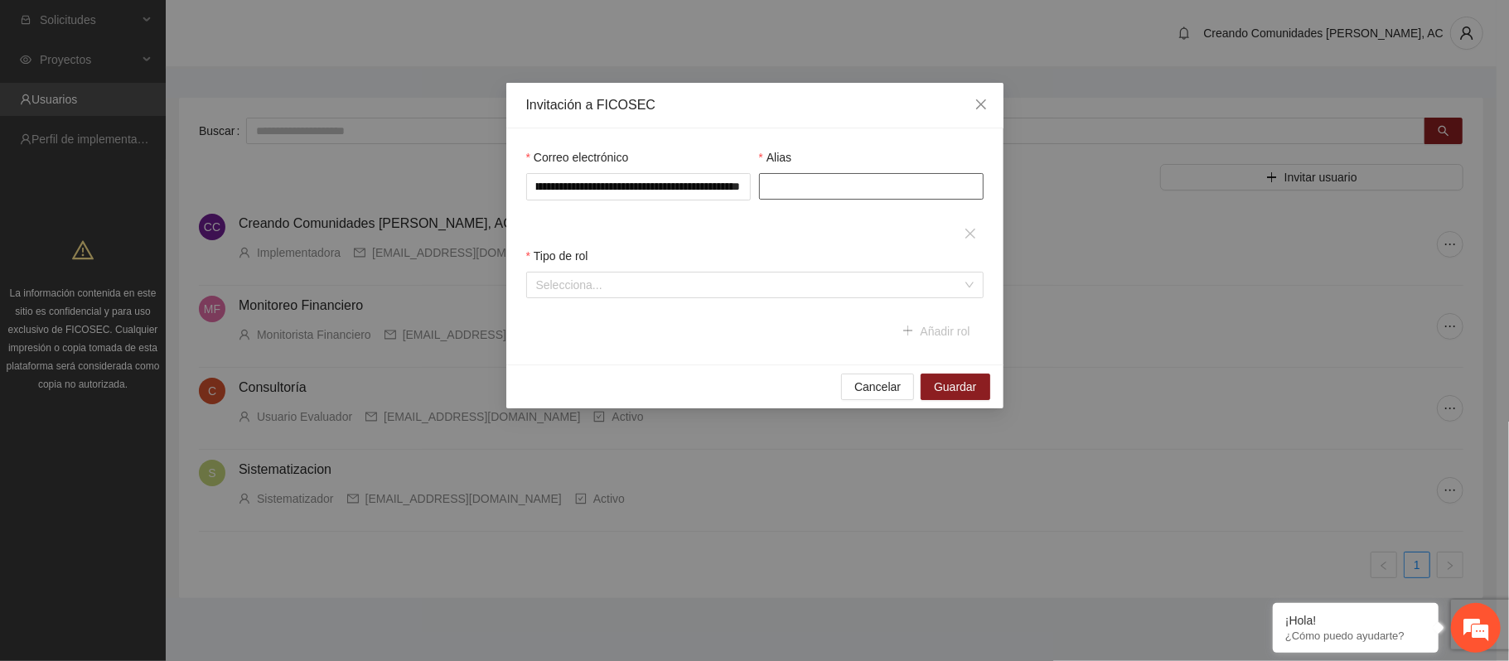
scroll to position [0, 0]
click at [789, 193] on input "Alias" at bounding box center [871, 186] width 225 height 27
click at [736, 192] on input "**********" at bounding box center [638, 186] width 225 height 27
click at [545, 192] on input "**********" at bounding box center [638, 186] width 225 height 27
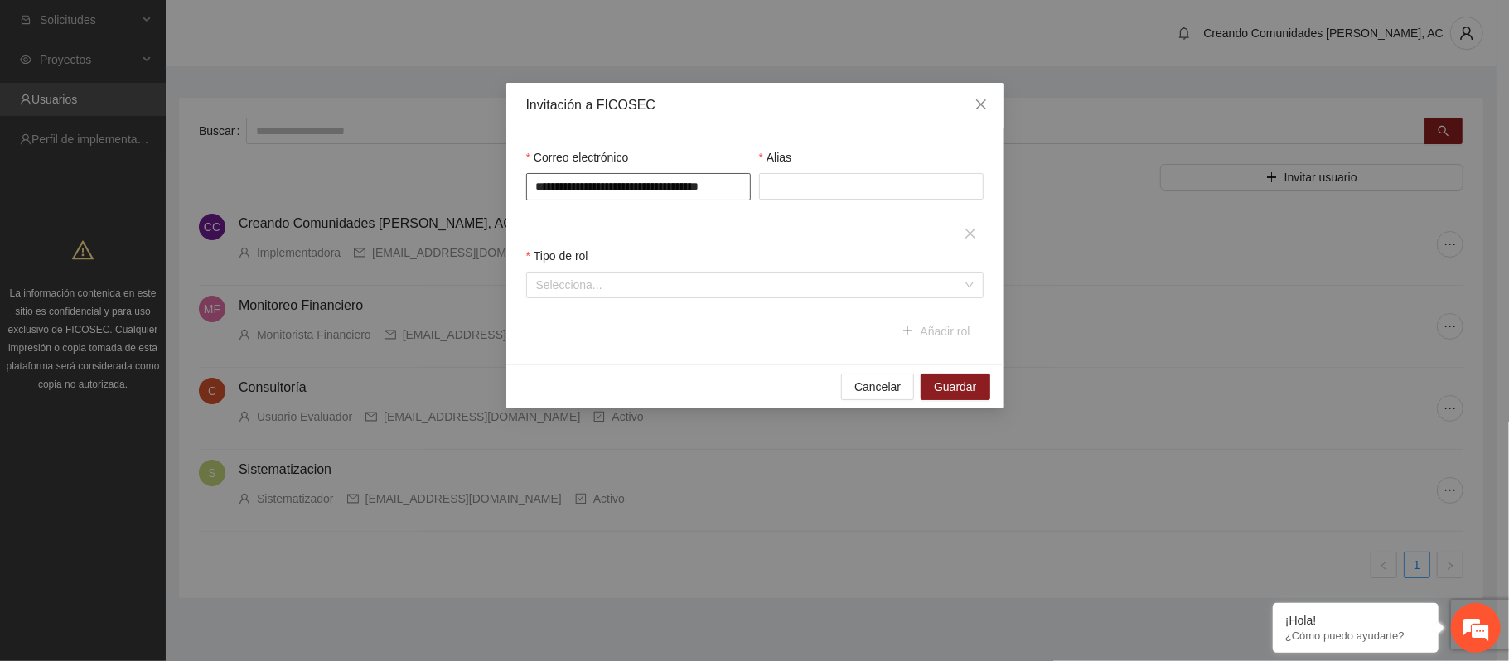
type input "**********"
click at [539, 222] on div "**********" at bounding box center [755, 246] width 466 height 196
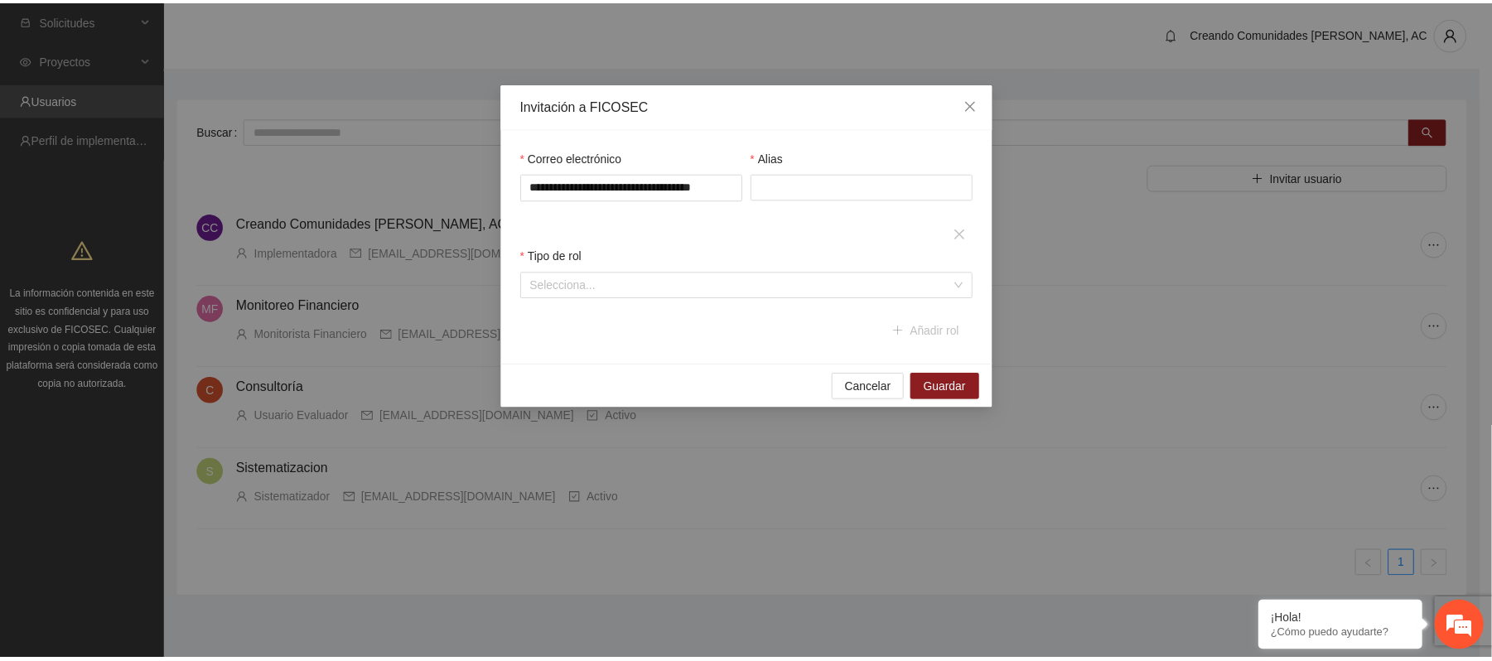
scroll to position [0, 0]
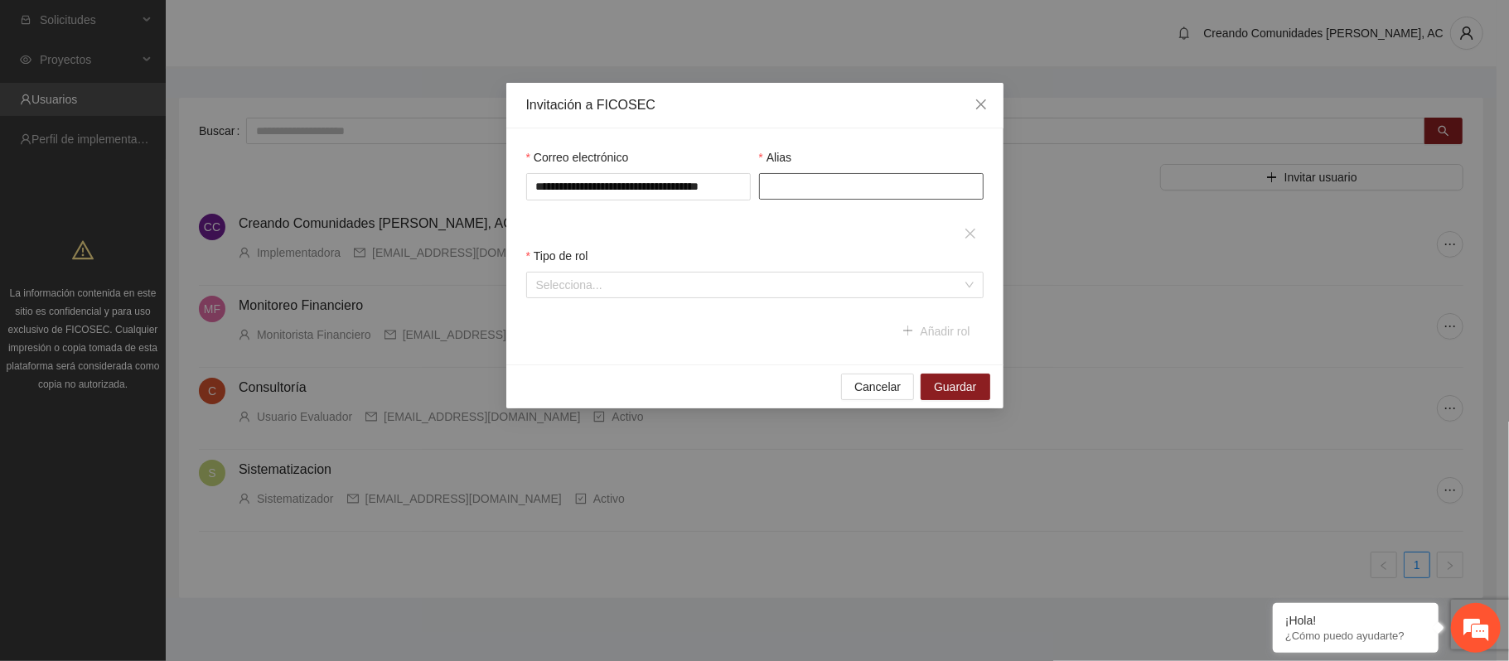
click at [770, 191] on input "Alias" at bounding box center [871, 186] width 225 height 27
type input "*"
type input "**********"
click at [729, 293] on input "search" at bounding box center [749, 285] width 426 height 25
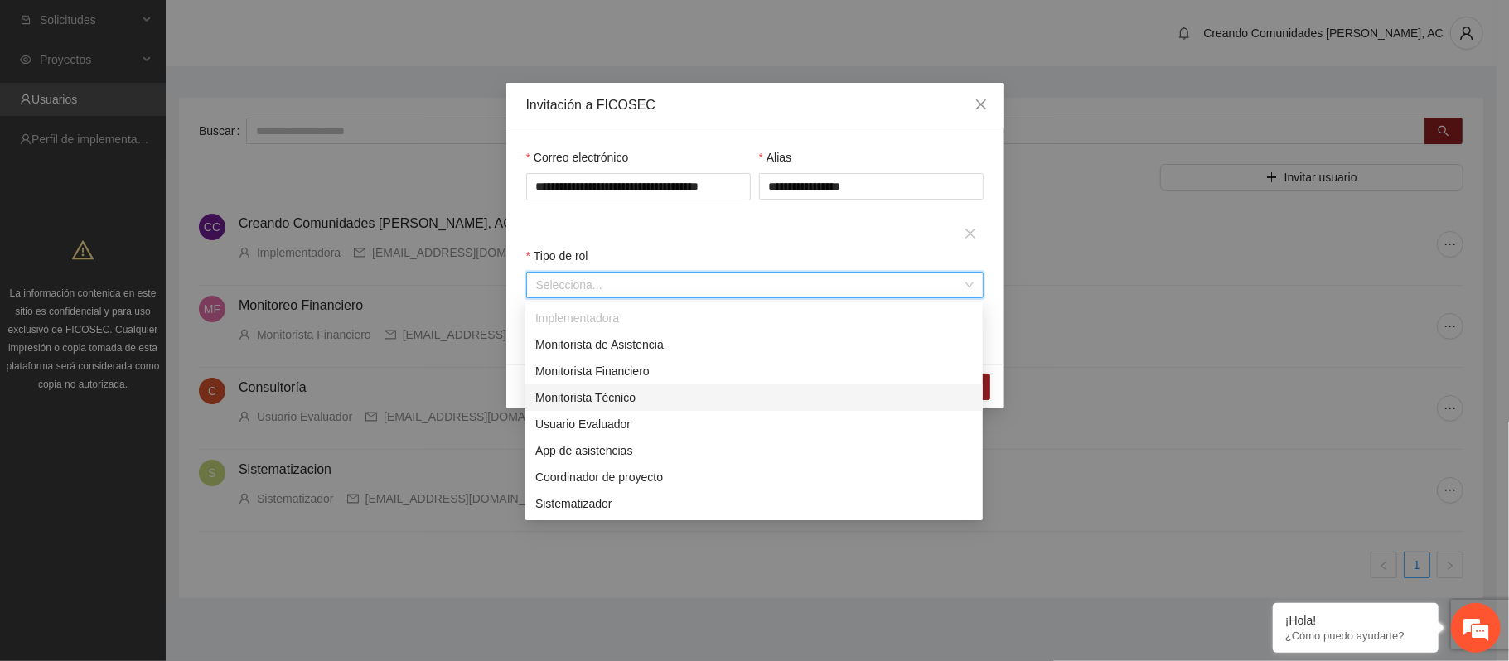
click at [637, 392] on div "Monitorista Técnico" at bounding box center [754, 398] width 438 height 18
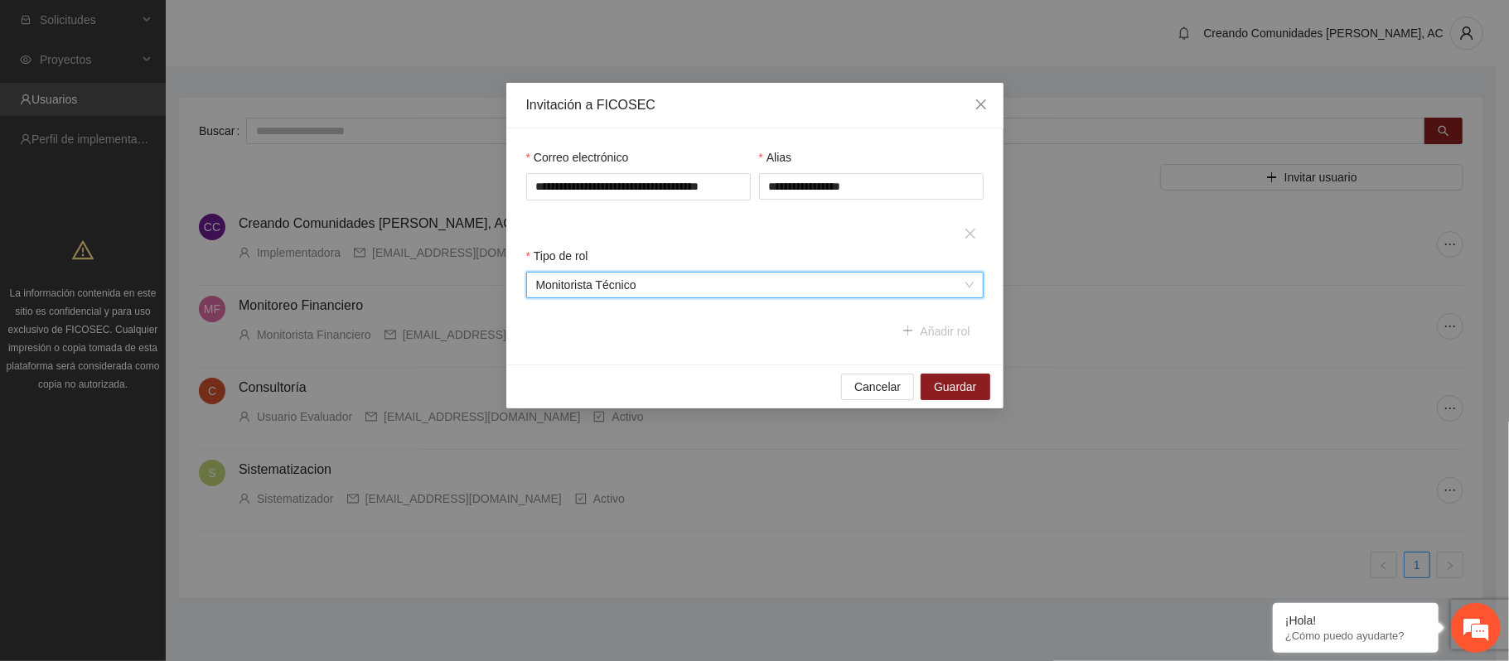
click at [680, 375] on div "Cancelar Guardar" at bounding box center [754, 387] width 497 height 44
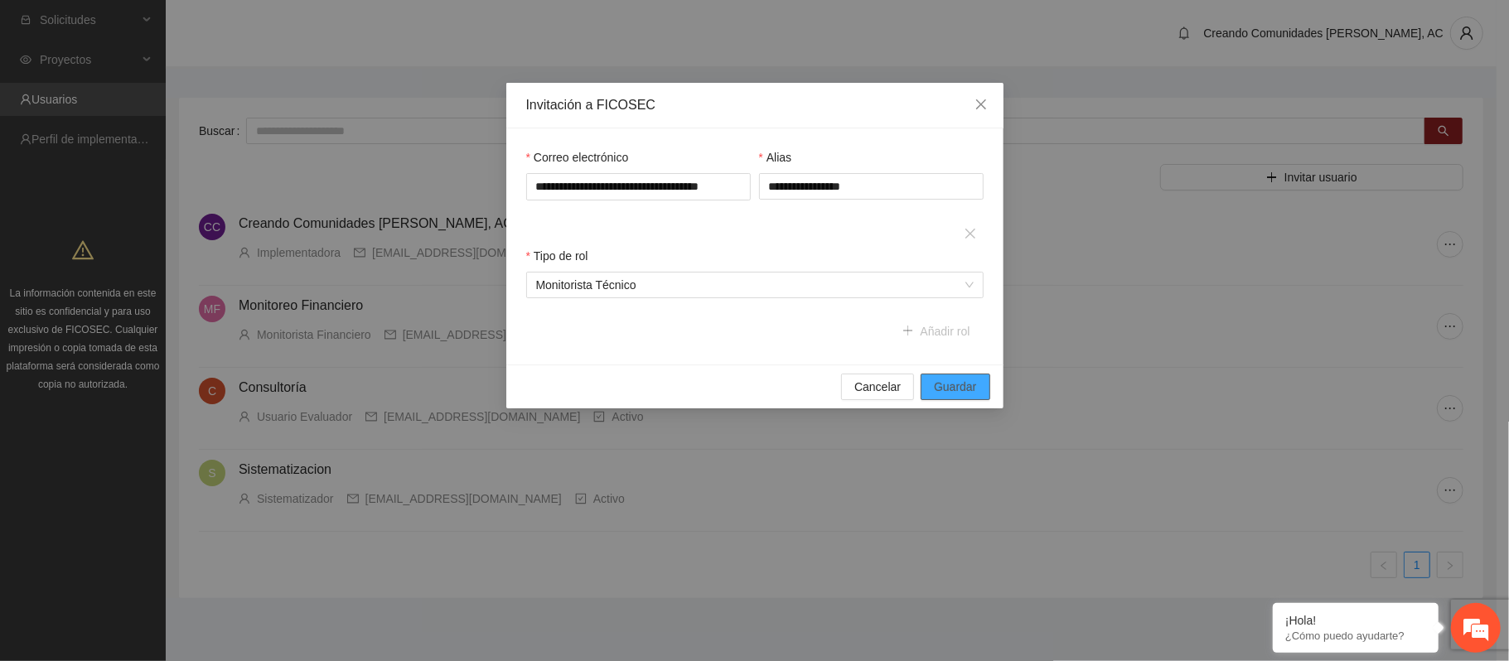
click at [938, 385] on span "Guardar" at bounding box center [955, 387] width 42 height 18
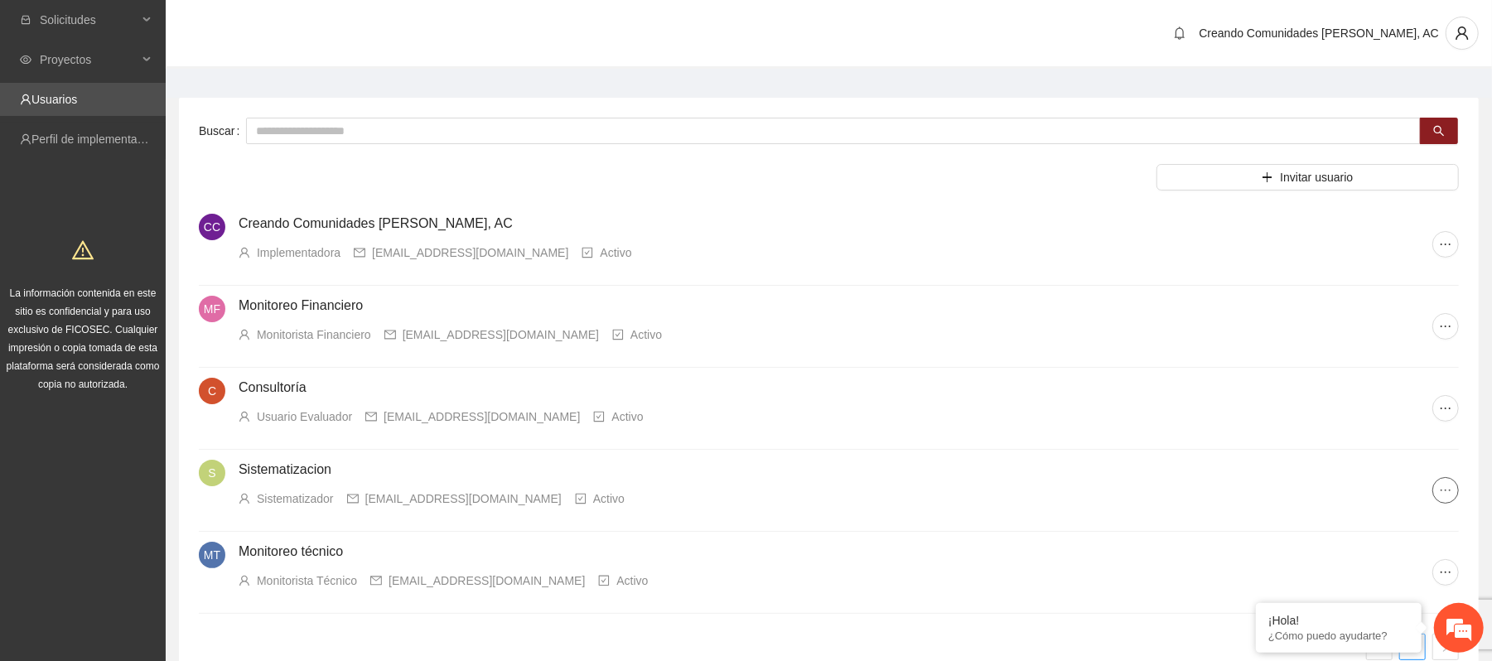
click at [1131, 489] on icon "ellipsis" at bounding box center [1445, 490] width 13 height 13
click at [1131, 496] on span "Editar usuario" at bounding box center [1396, 524] width 115 height 18
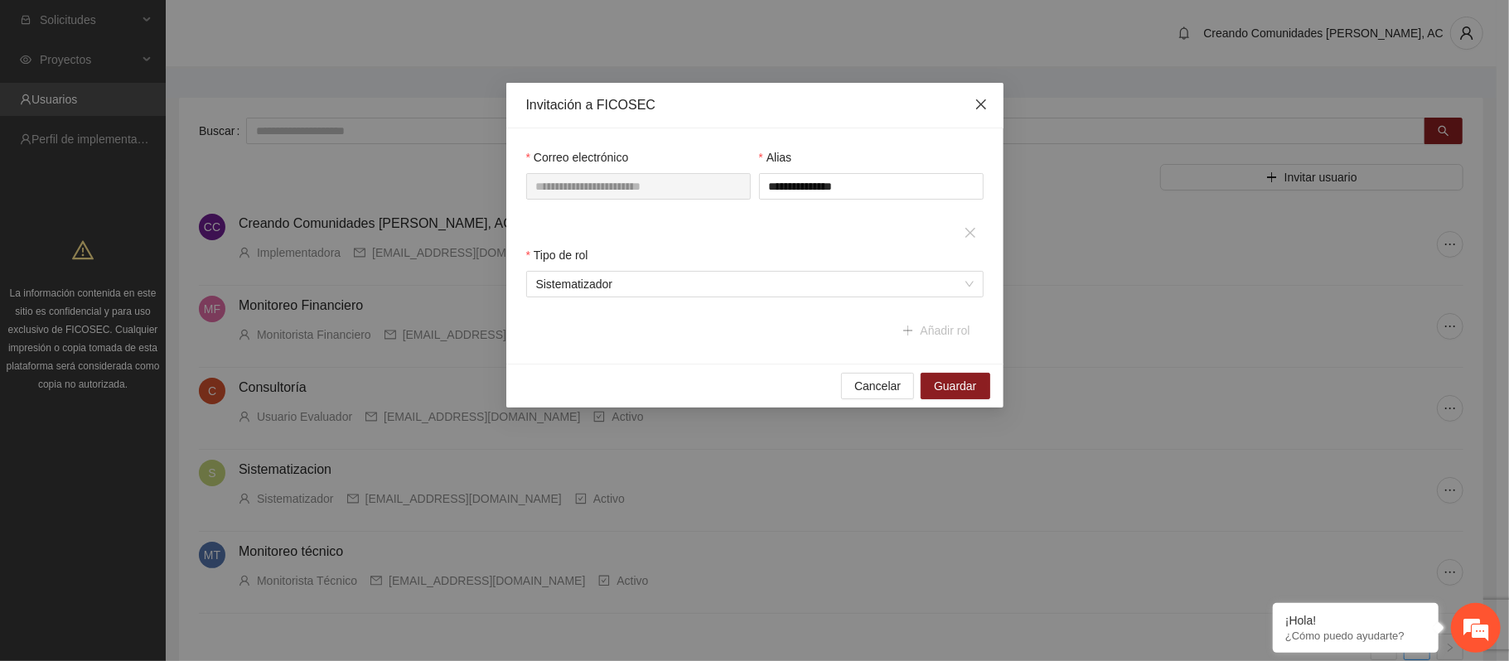
click at [978, 91] on span "Close" at bounding box center [981, 105] width 45 height 45
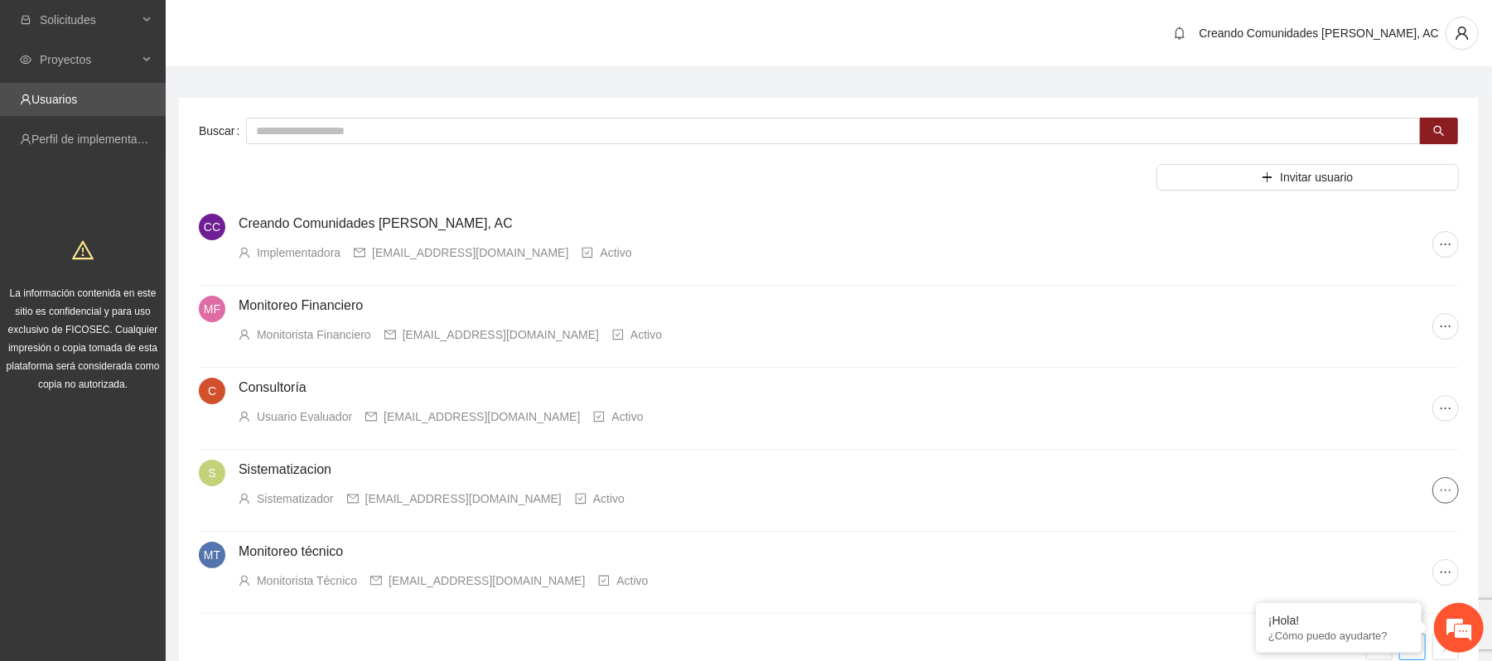
click at [1131, 492] on span "ellipsis" at bounding box center [1446, 490] width 25 height 13
click at [1131, 485] on span "ellipsis" at bounding box center [1446, 490] width 25 height 13
click at [1131, 496] on span "Desactivar cuenta" at bounding box center [1396, 577] width 115 height 18
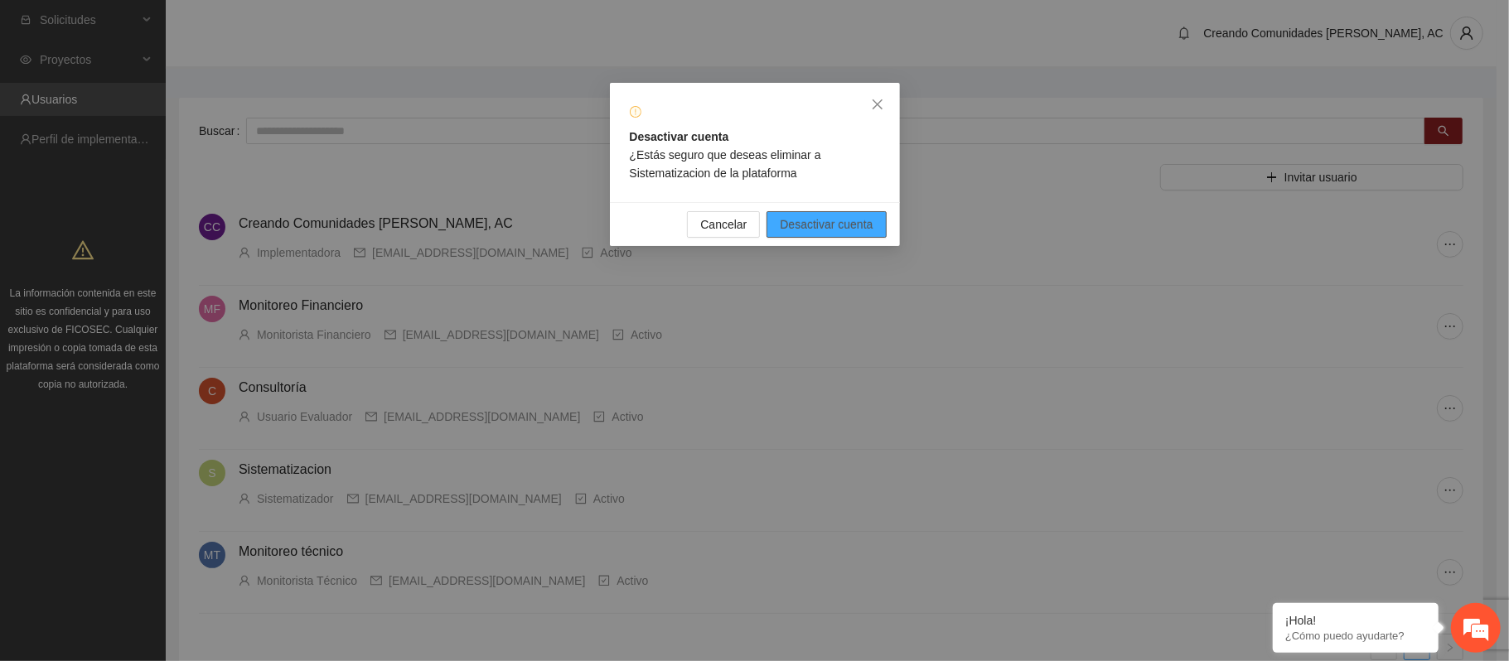
click at [840, 219] on span "Desactivar cuenta" at bounding box center [826, 224] width 93 height 18
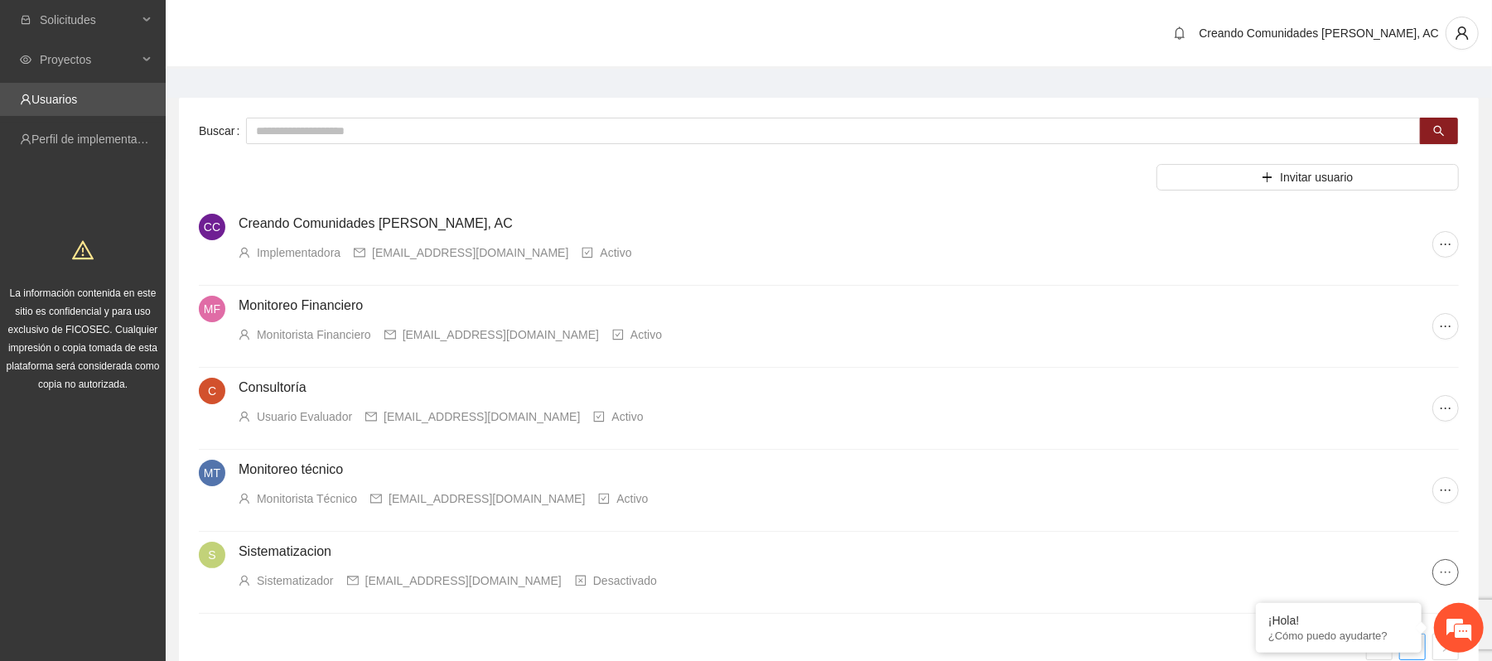
click at [1443, 570] on icon "ellipsis" at bounding box center [1445, 572] width 13 height 13
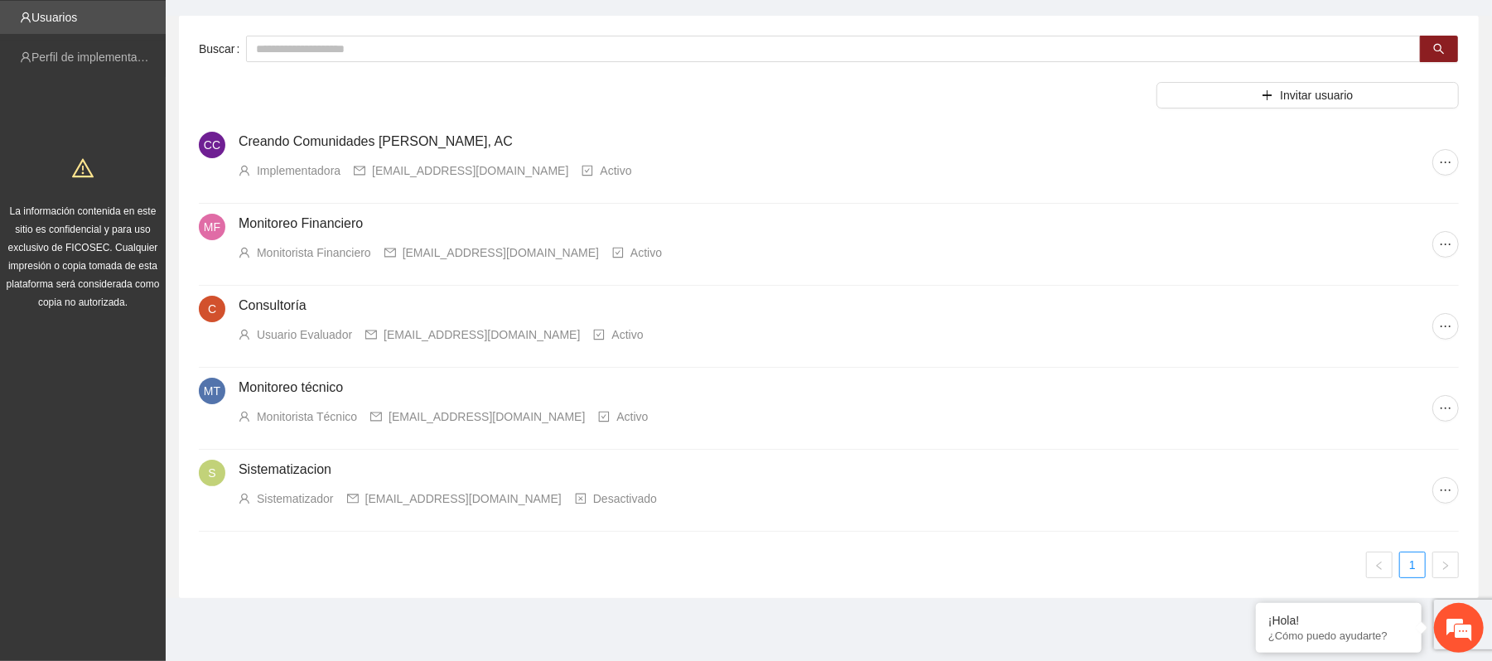
click at [1432, 499] on div "Sistematizador sistema.creando@gmail.com Desactivado" at bounding box center [836, 499] width 1194 height 18
click at [1446, 488] on icon "ellipsis" at bounding box center [1445, 490] width 13 height 13
click at [1379, 517] on span "Editar usuario" at bounding box center [1396, 524] width 115 height 18
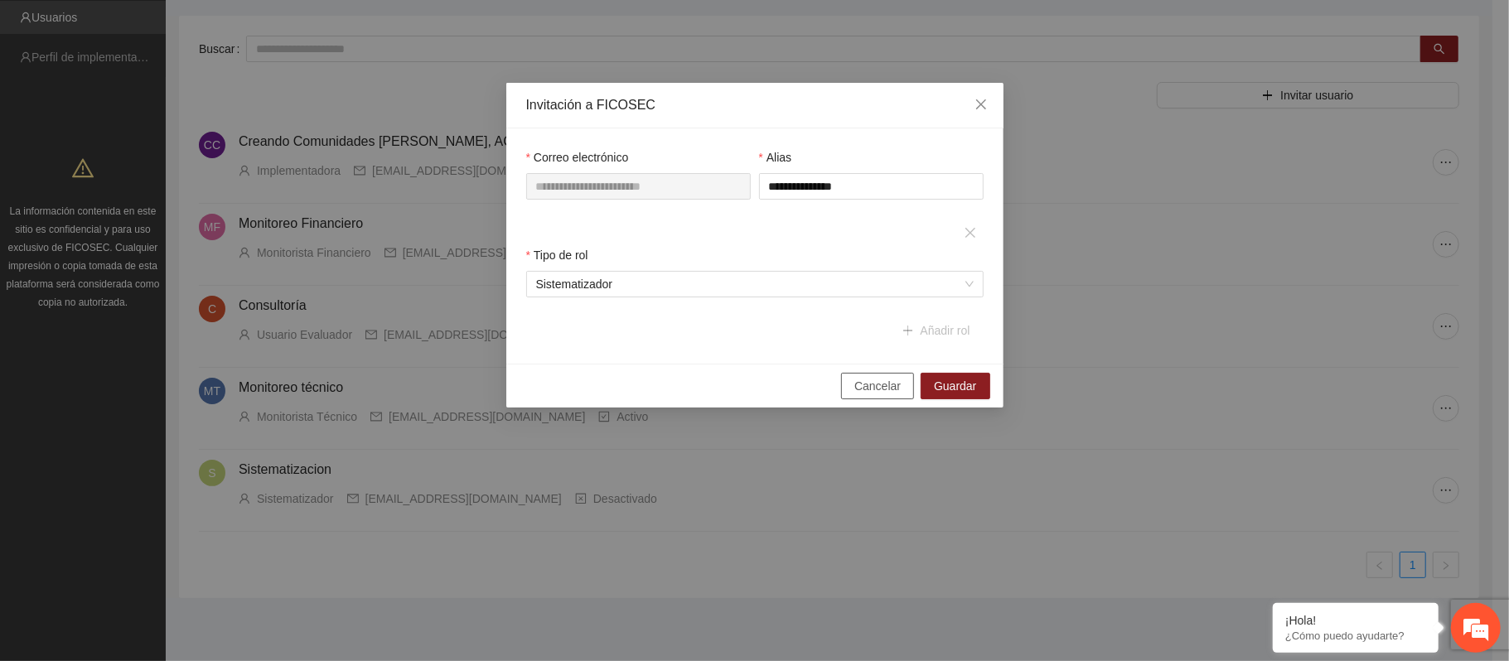
click at [890, 375] on button "Cancelar" at bounding box center [877, 386] width 73 height 27
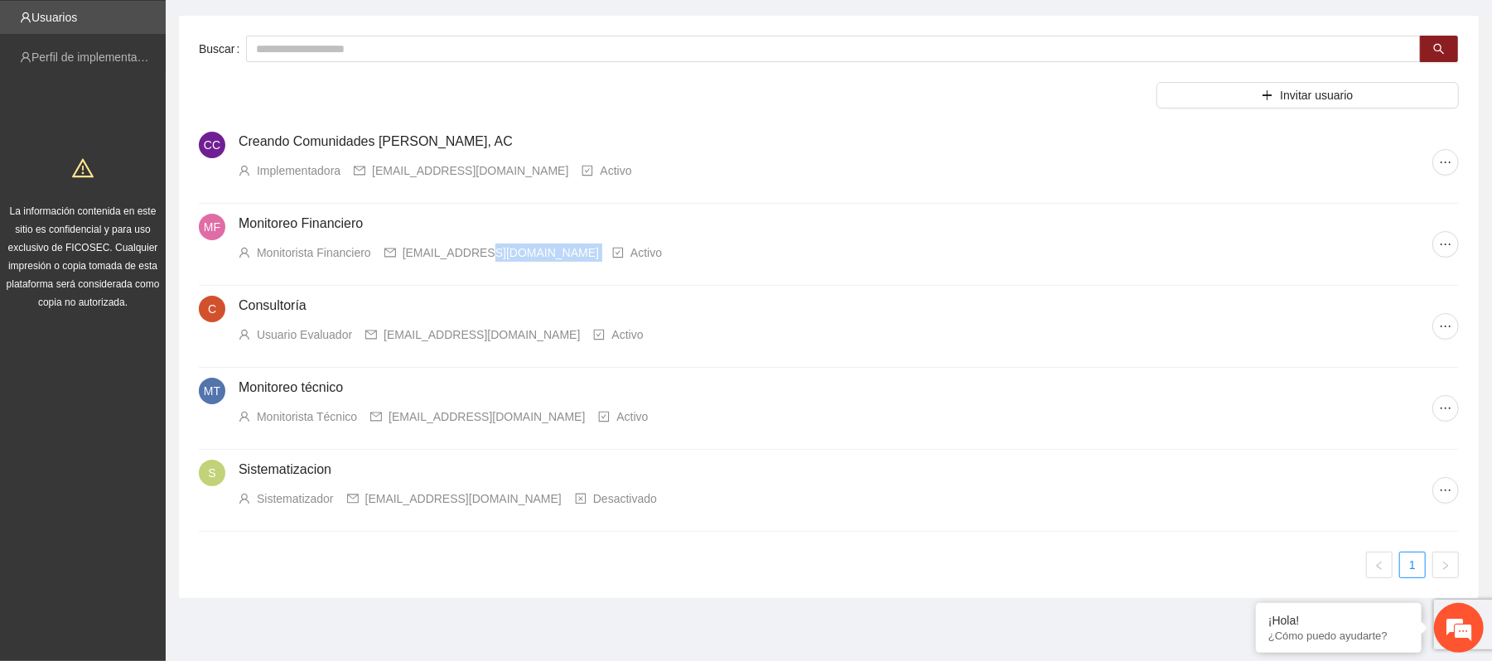
drag, startPoint x: 487, startPoint y: 252, endPoint x: 591, endPoint y: 267, distance: 104.7
click at [591, 267] on li "MF Monitoreo Financiero Monitorista Financiero [EMAIL_ADDRESS][DOMAIN_NAME] Act…" at bounding box center [829, 245] width 1260 height 82
click at [538, 268] on li "MF Monitoreo Financiero Monitorista Financiero [EMAIL_ADDRESS][DOMAIN_NAME] Act…" at bounding box center [829, 245] width 1260 height 82
click at [416, 336] on div "[EMAIL_ADDRESS][DOMAIN_NAME]" at bounding box center [482, 335] width 196 height 18
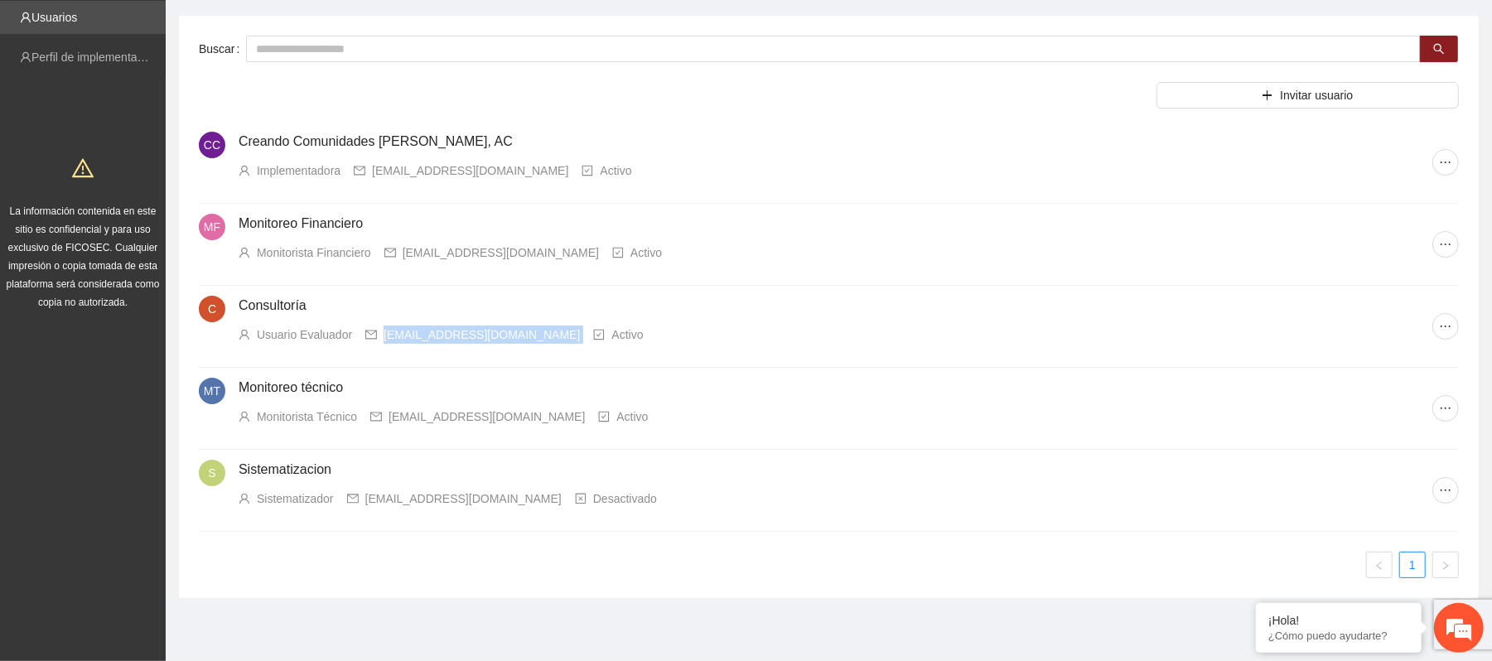
click at [416, 336] on div "[EMAIL_ADDRESS][DOMAIN_NAME]" at bounding box center [482, 335] width 196 height 18
click at [428, 409] on div "[EMAIL_ADDRESS][DOMAIN_NAME]" at bounding box center [487, 417] width 196 height 18
click at [779, 436] on li "MT Monitoreo técnico Monitorista Técnico sistematizador@creandocomunidadesac.or…" at bounding box center [829, 409] width 1260 height 82
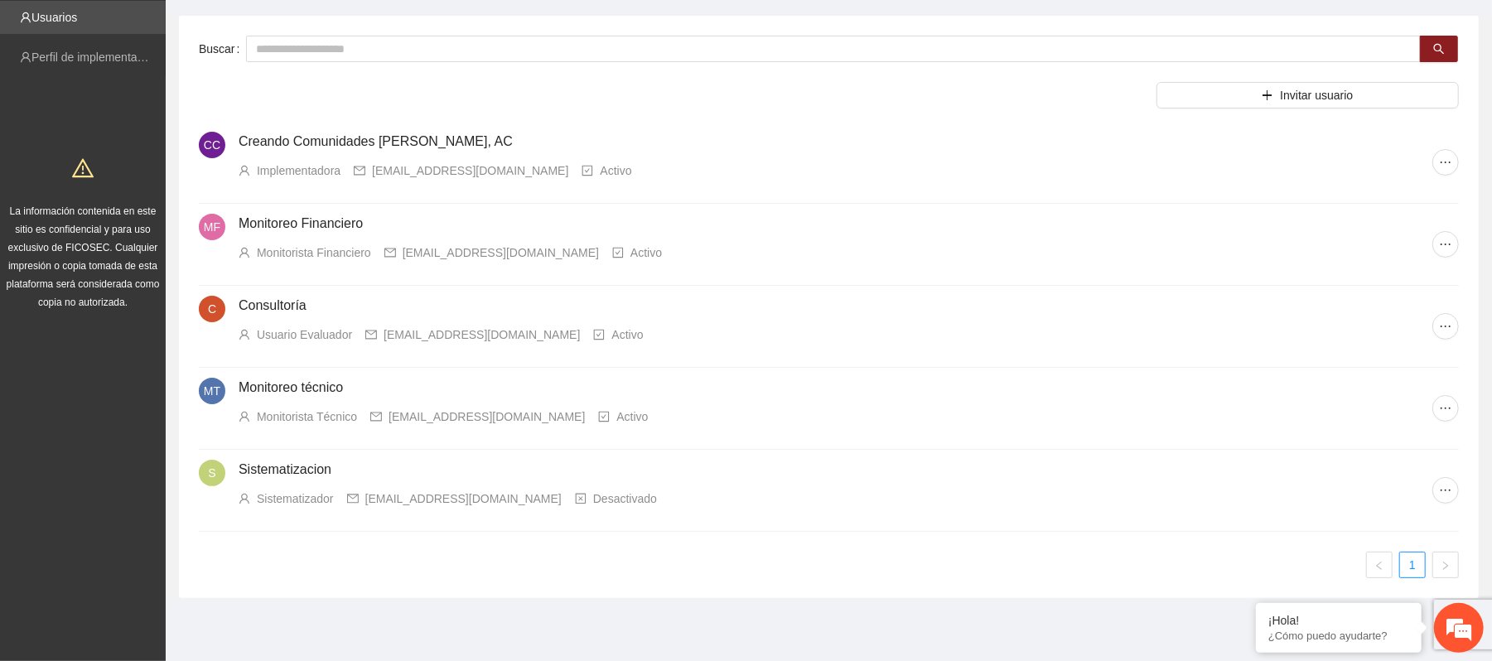
click at [1439, 422] on li "MT Monitoreo técnico Monitorista Técnico sistematizador@creandocomunidadesac.or…" at bounding box center [829, 409] width 1260 height 82
click at [1439, 414] on icon "ellipsis" at bounding box center [1445, 408] width 13 height 13
click at [1404, 469] on span "Recuperar contraseña" at bounding box center [1396, 469] width 115 height 18
click at [793, 614] on main "Buscar Invitar usuario CC Creando Comunidades de Paz, AC Implementadora direcci…" at bounding box center [829, 301] width 1327 height 628
click at [1440, 494] on icon "ellipsis" at bounding box center [1445, 490] width 13 height 13
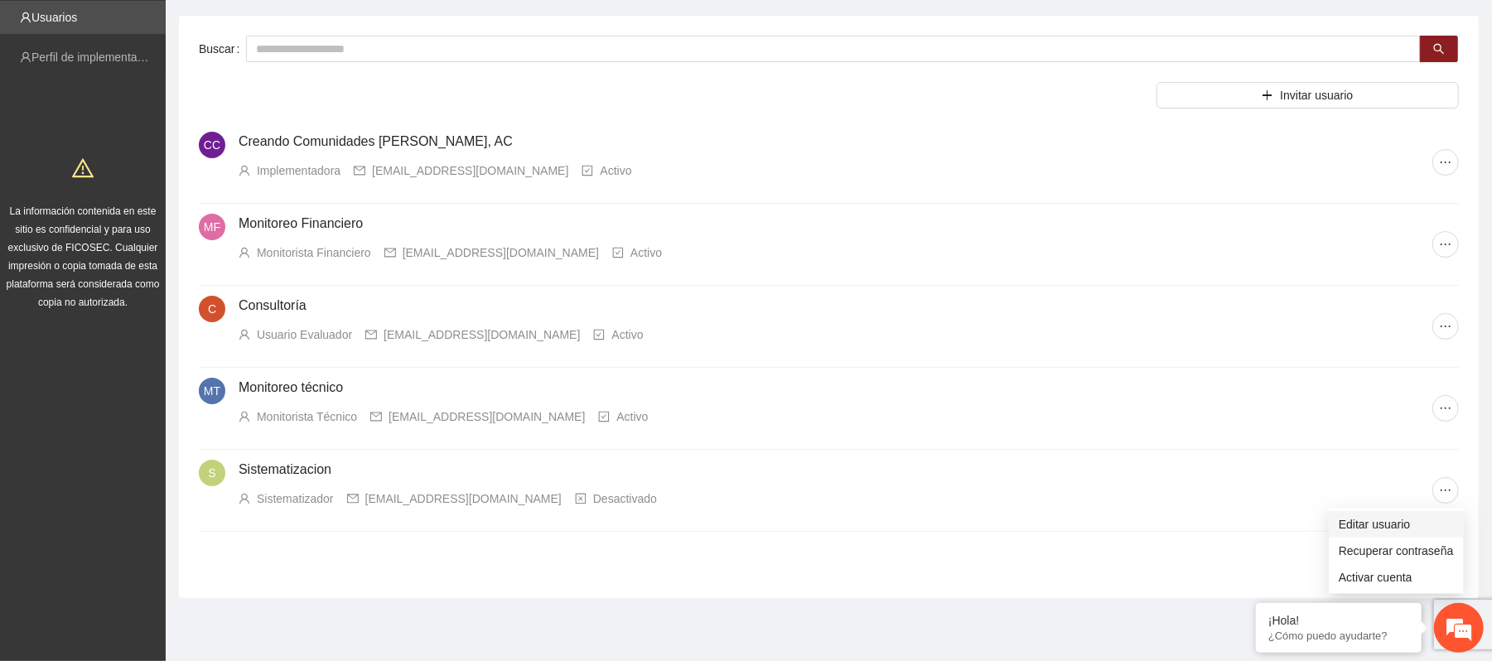
click at [1382, 529] on span "Editar usuario" at bounding box center [1396, 524] width 115 height 18
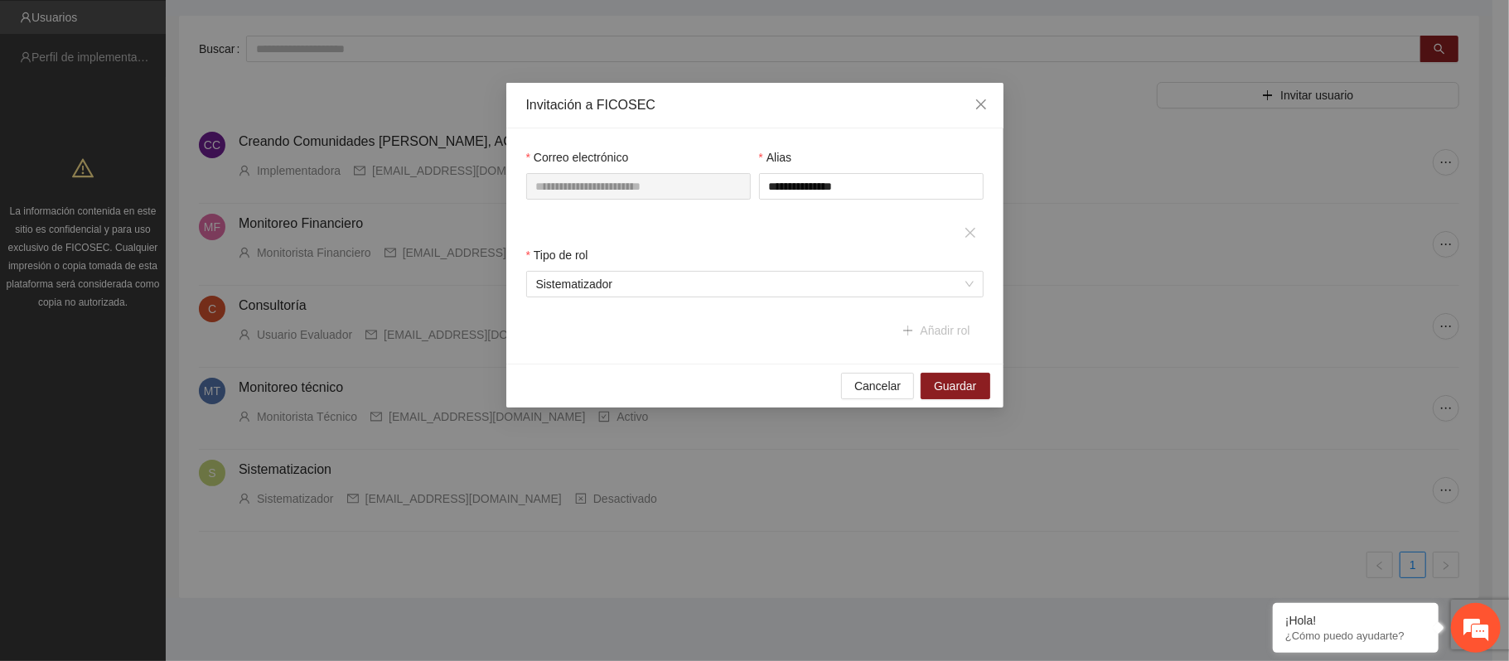
click at [680, 206] on div "**********" at bounding box center [638, 183] width 233 height 71
click at [786, 171] on div "Alias" at bounding box center [871, 160] width 225 height 25
click at [868, 370] on div "Cancelar Guardar" at bounding box center [754, 386] width 497 height 44
click at [886, 389] on span "Cancelar" at bounding box center [877, 386] width 46 height 18
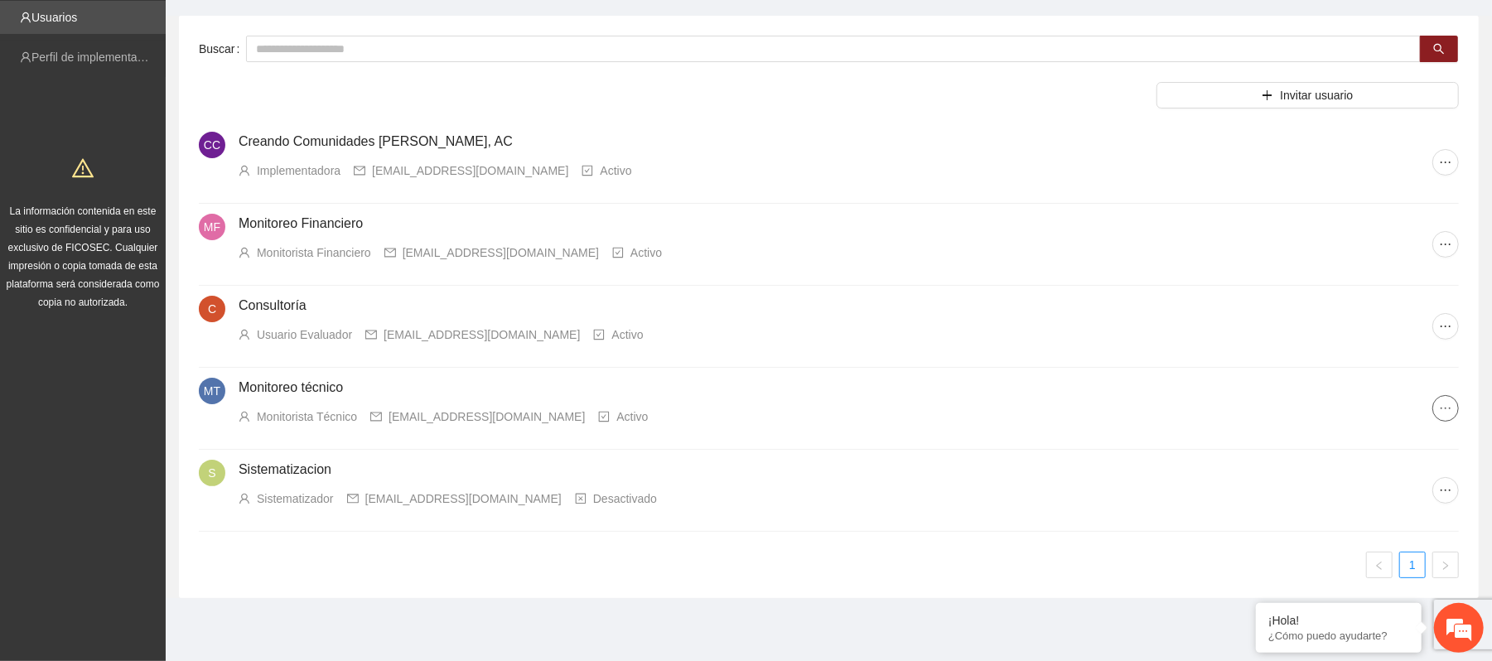
click at [1435, 403] on span "ellipsis" at bounding box center [1446, 408] width 25 height 13
click at [1380, 434] on span "Editar usuario" at bounding box center [1396, 442] width 115 height 18
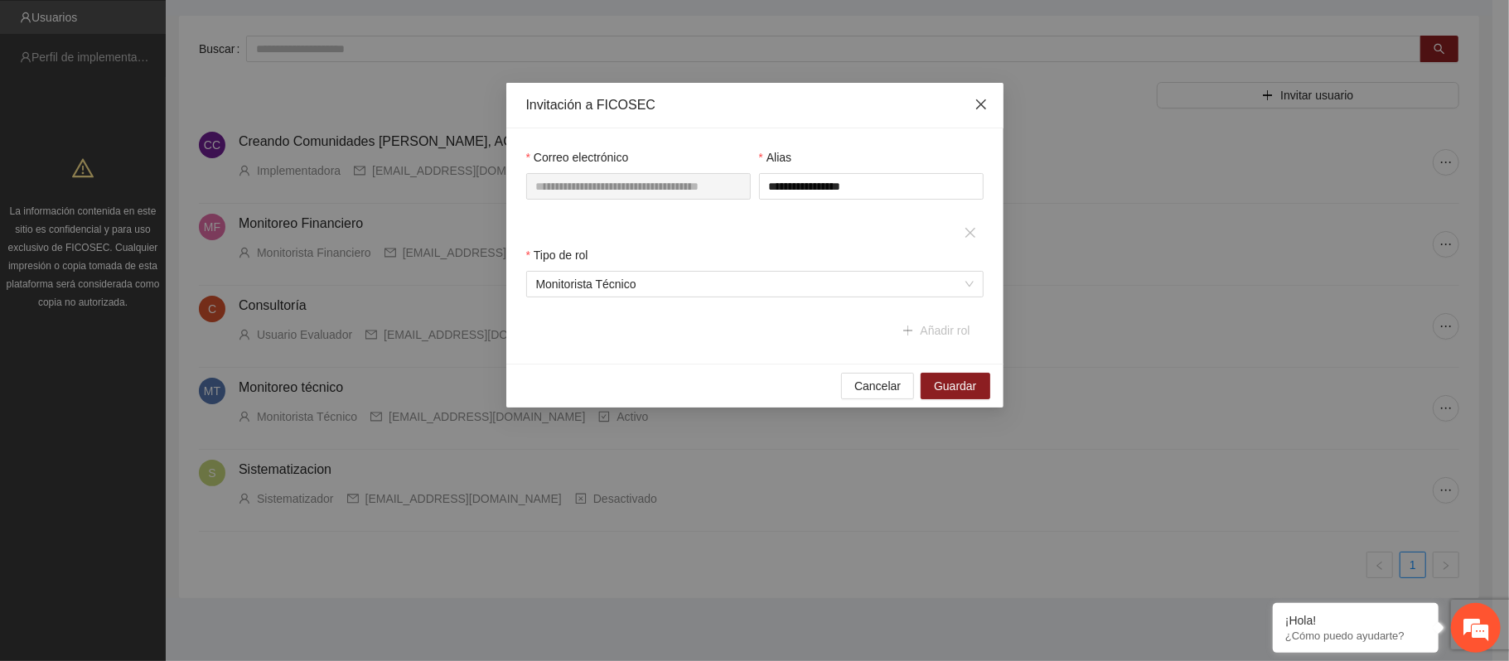
click at [970, 108] on span "Close" at bounding box center [981, 105] width 45 height 45
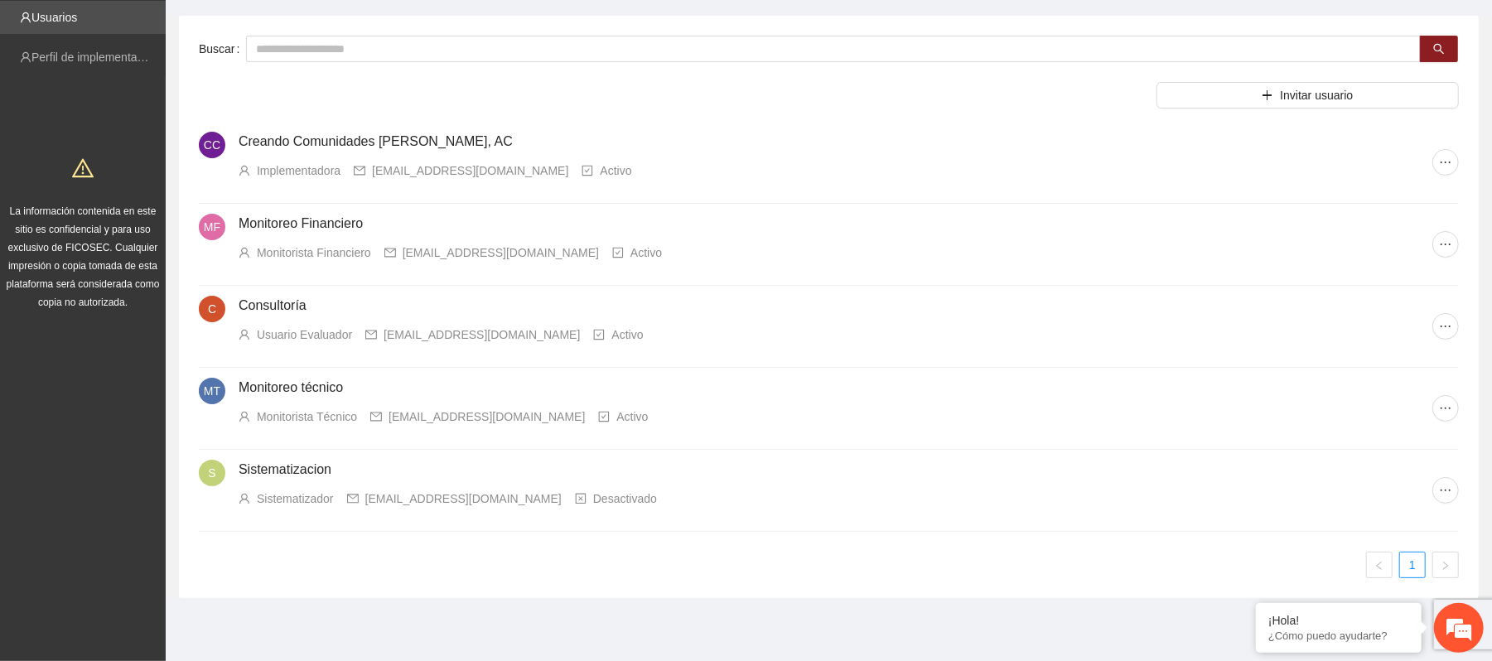
scroll to position [0, 0]
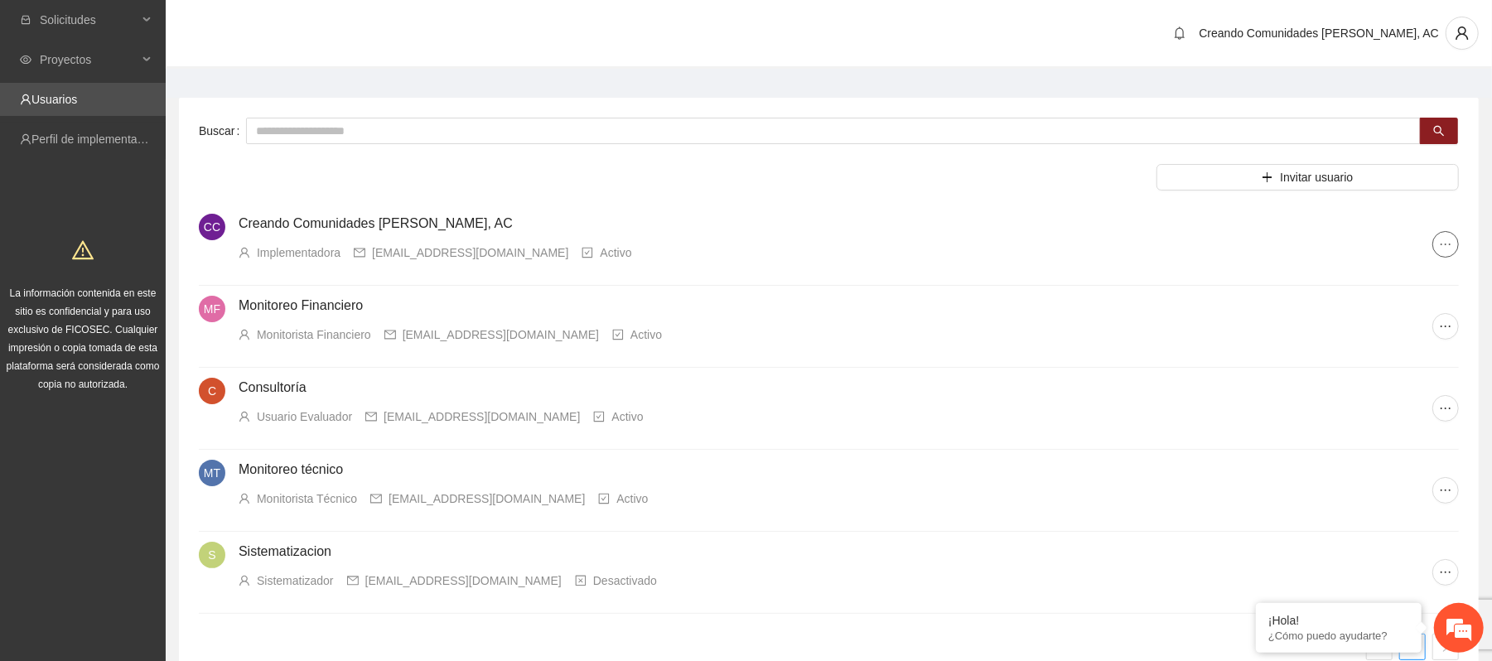
click at [1436, 240] on span "ellipsis" at bounding box center [1446, 244] width 25 height 13
click at [1366, 275] on span "Editar usuario" at bounding box center [1396, 277] width 115 height 18
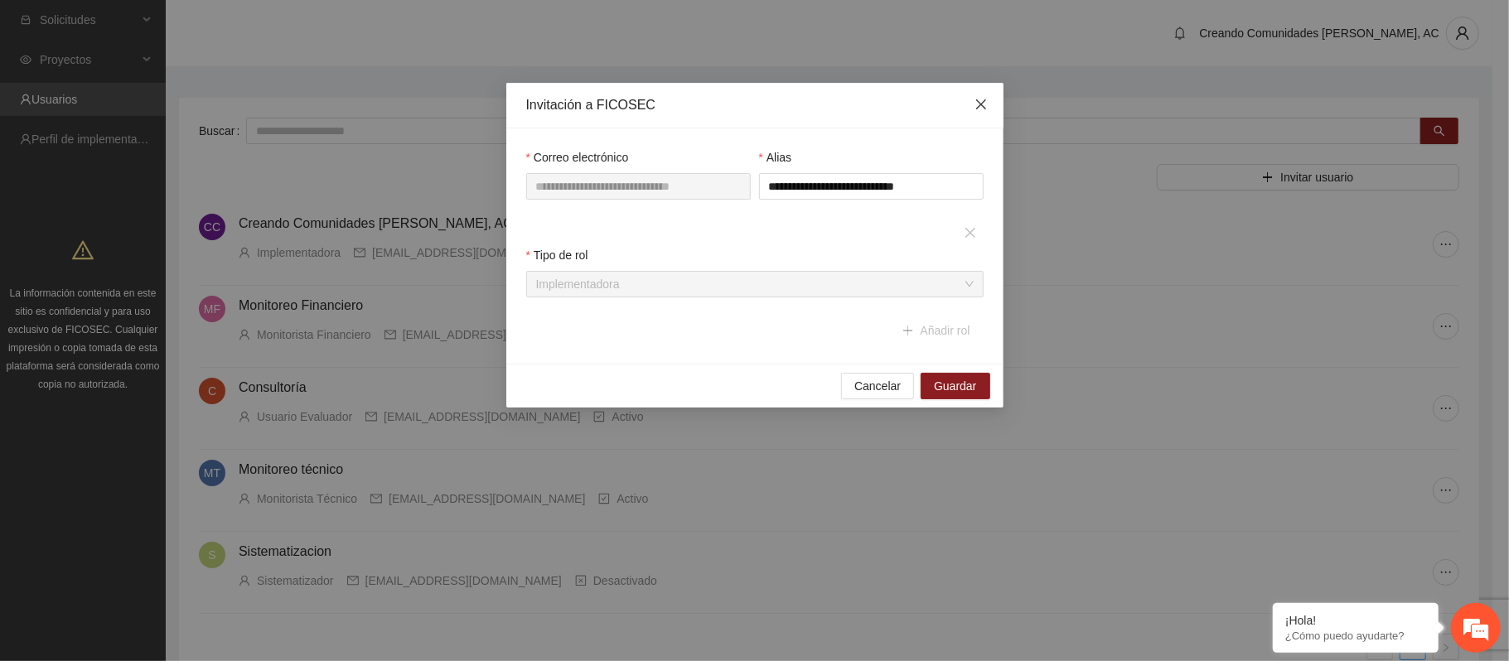
click at [983, 104] on icon "close" at bounding box center [980, 104] width 10 height 10
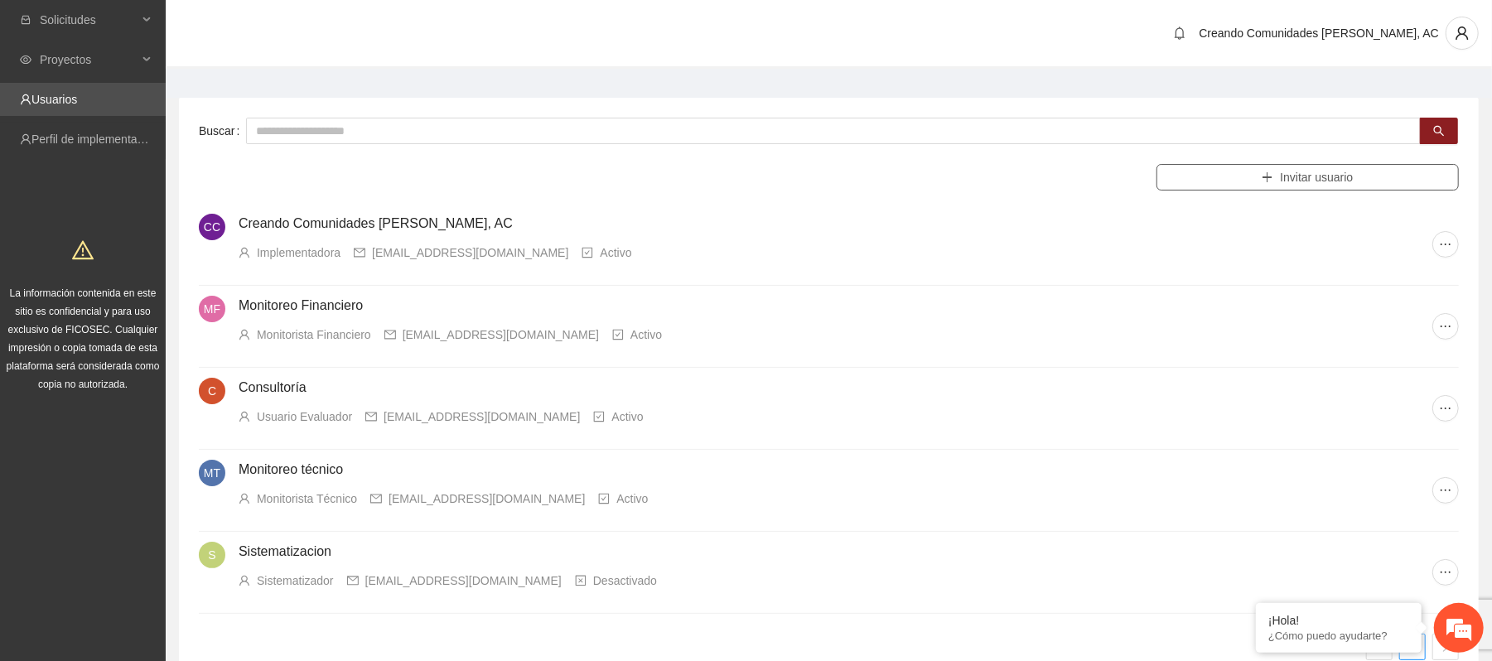
click at [1342, 186] on span "Invitar usuario" at bounding box center [1316, 177] width 73 height 18
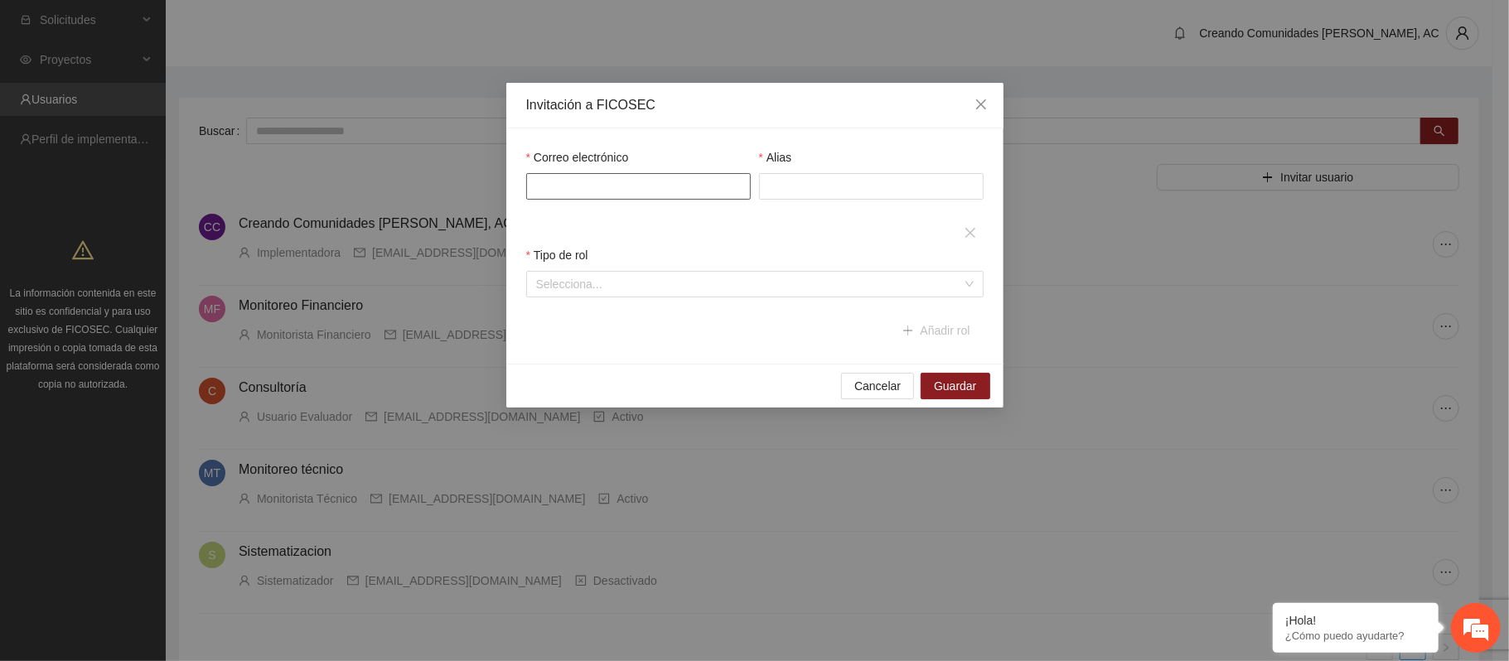
click at [641, 190] on input "Correo electrónico" at bounding box center [638, 186] width 225 height 27
click at [706, 182] on input "Correo electrónico" at bounding box center [638, 186] width 225 height 27
click at [913, 408] on div "Cancelar Guardar" at bounding box center [754, 386] width 497 height 44
click at [882, 385] on span "Cancelar" at bounding box center [877, 386] width 46 height 18
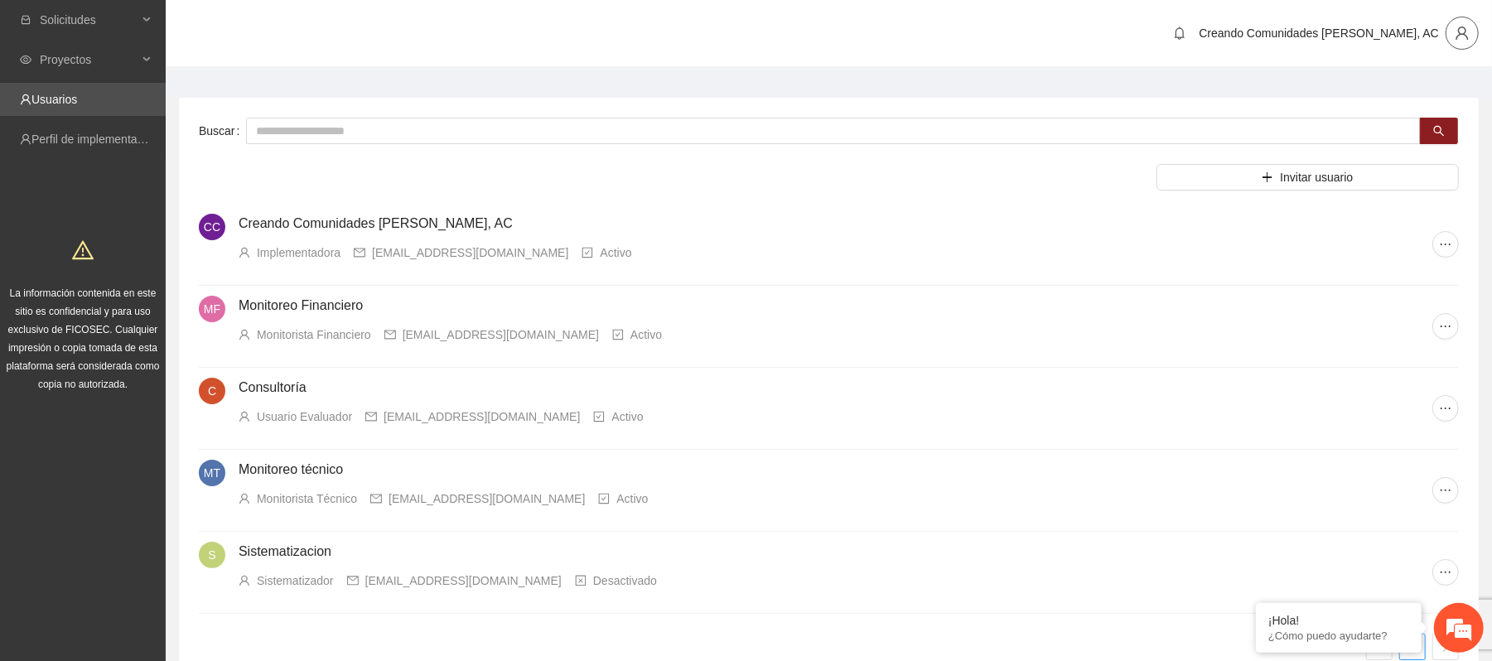
click at [1472, 26] on span "user" at bounding box center [1462, 33] width 31 height 15
click at [1410, 100] on span "Cerrar sesión" at bounding box center [1419, 96] width 104 height 18
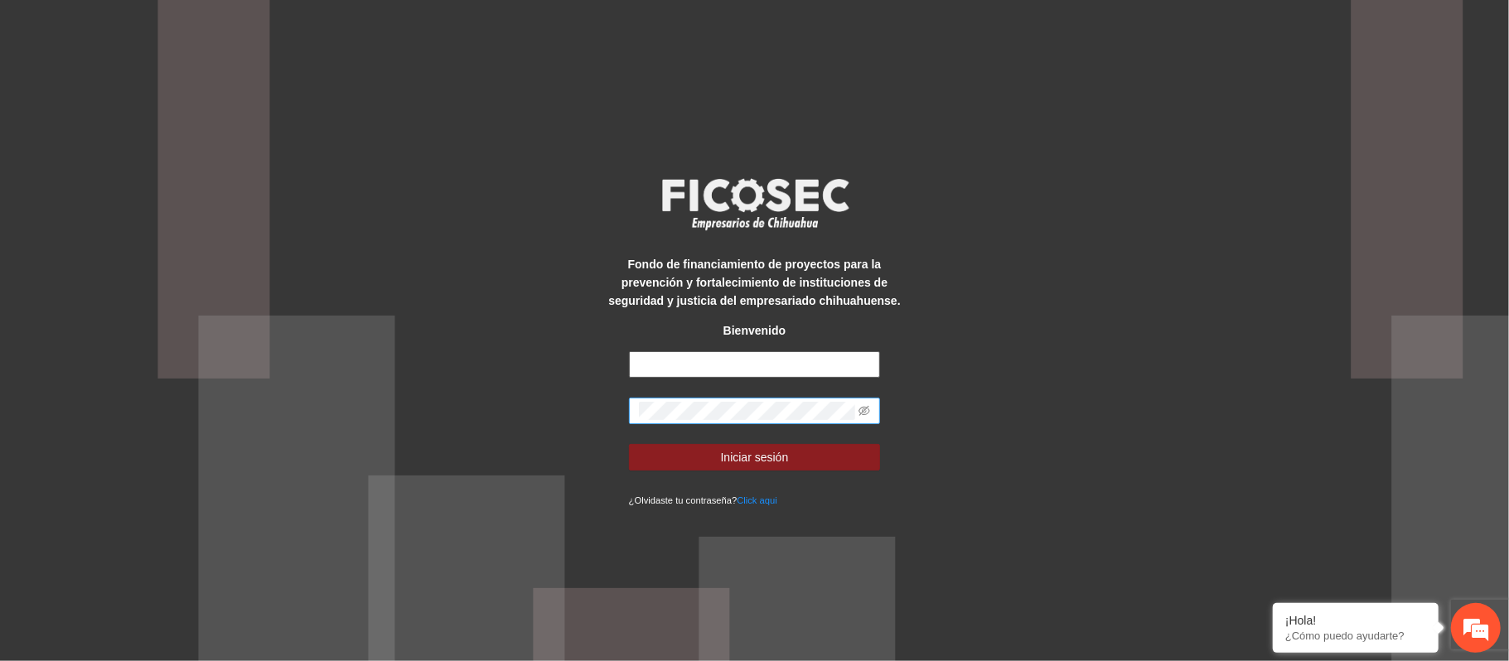
type input "**********"
click at [867, 403] on span at bounding box center [865, 411] width 12 height 18
click at [863, 414] on icon "eye-invisible" at bounding box center [865, 411] width 12 height 12
click at [1170, 548] on div "**********" at bounding box center [754, 330] width 1509 height 661
